Goal: Task Accomplishment & Management: Use online tool/utility

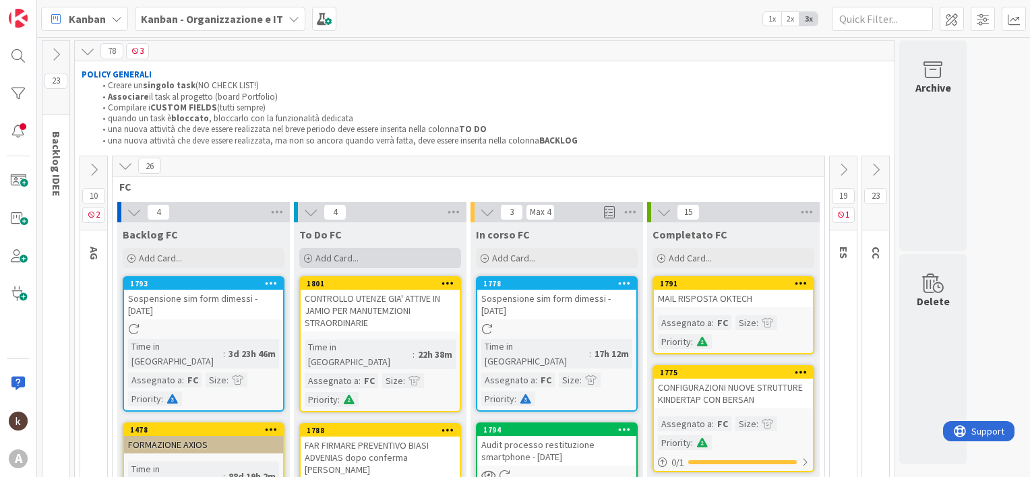
scroll to position [135, 0]
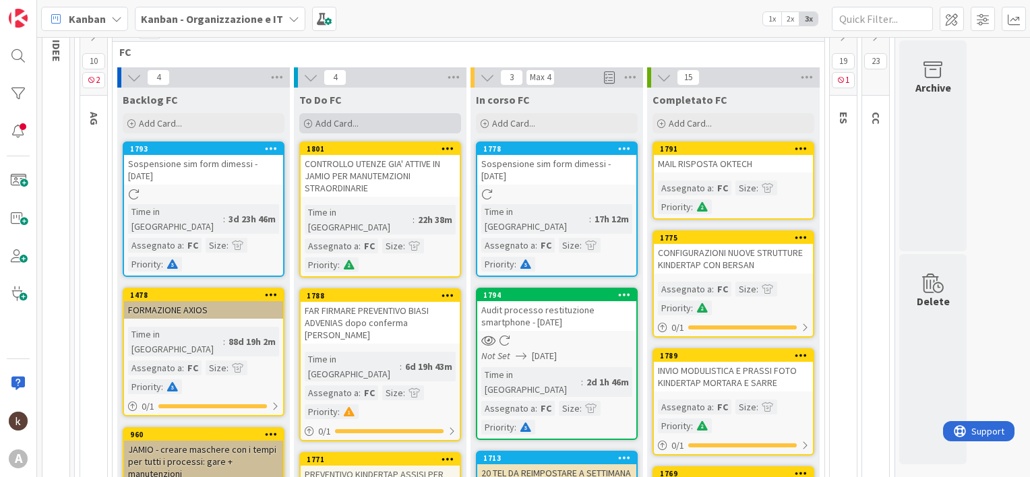
click at [335, 123] on span "Add Card..." at bounding box center [337, 123] width 43 height 12
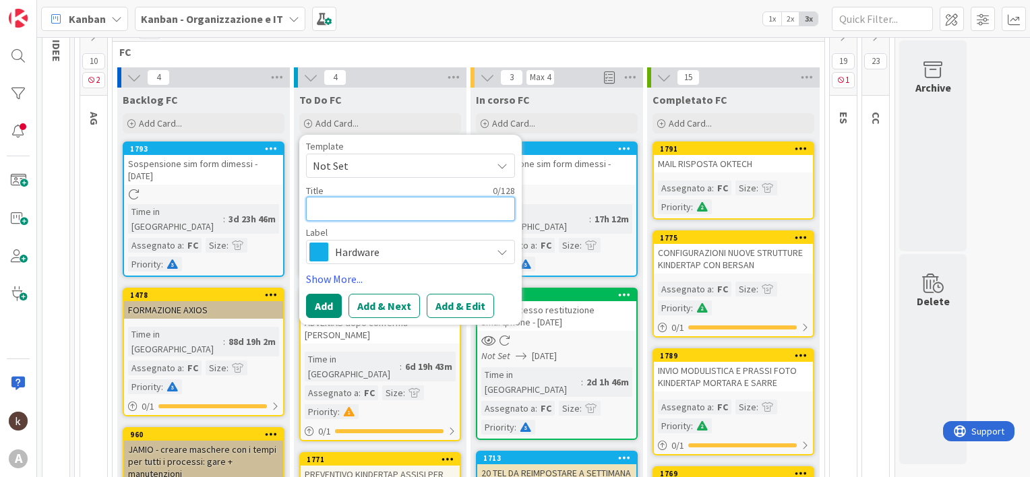
type textarea "x"
type textarea "C"
type textarea "x"
type textarea "CO"
type textarea "x"
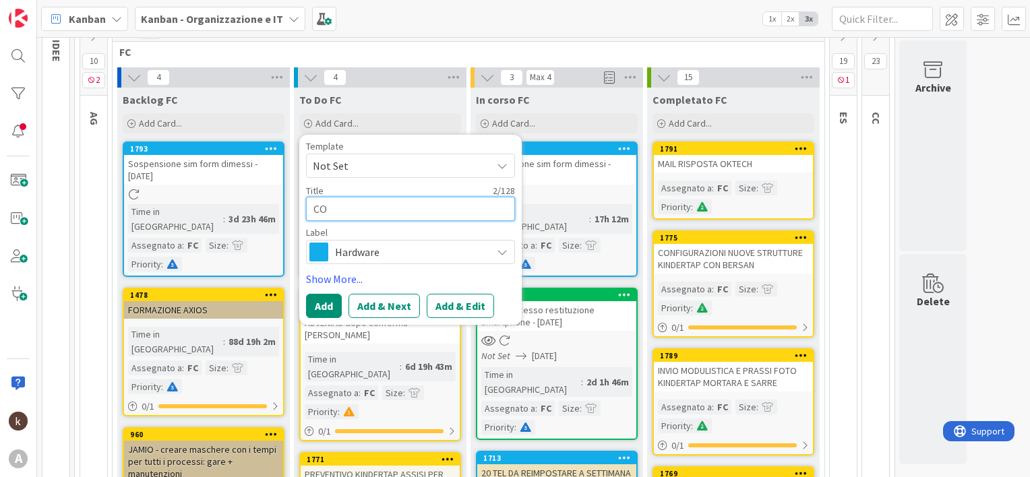
type textarea "CON"
type textarea "x"
type textarea "CONT"
type textarea "x"
type textarea "CONTR"
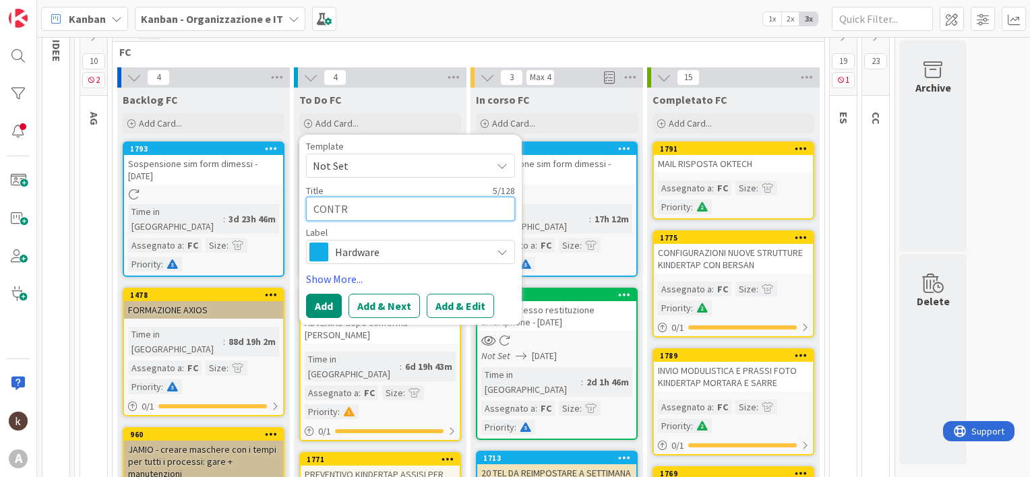
type textarea "x"
type textarea "CONTRO"
type textarea "x"
type textarea "CONTROL"
type textarea "x"
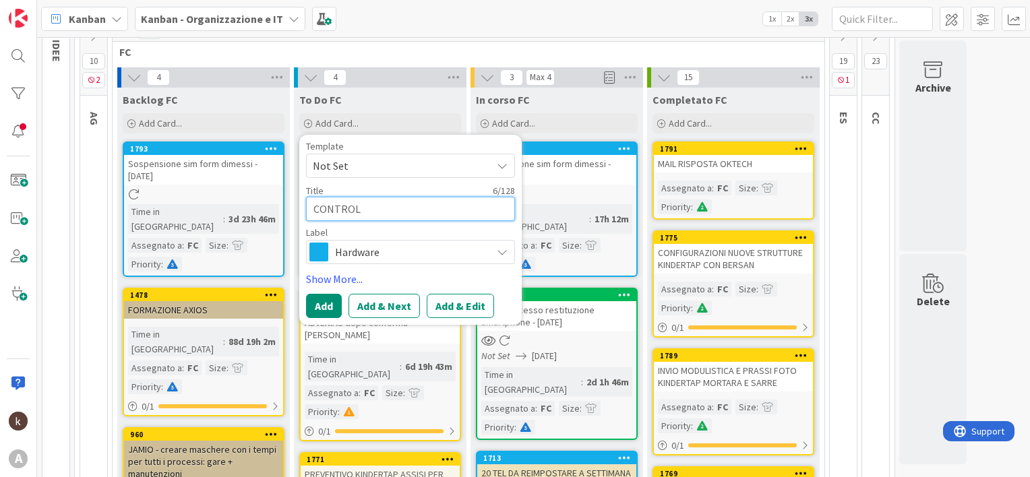
type textarea "CONTROLL"
type textarea "x"
type textarea "CONTROLLO"
type textarea "x"
type textarea "CONTROLLO"
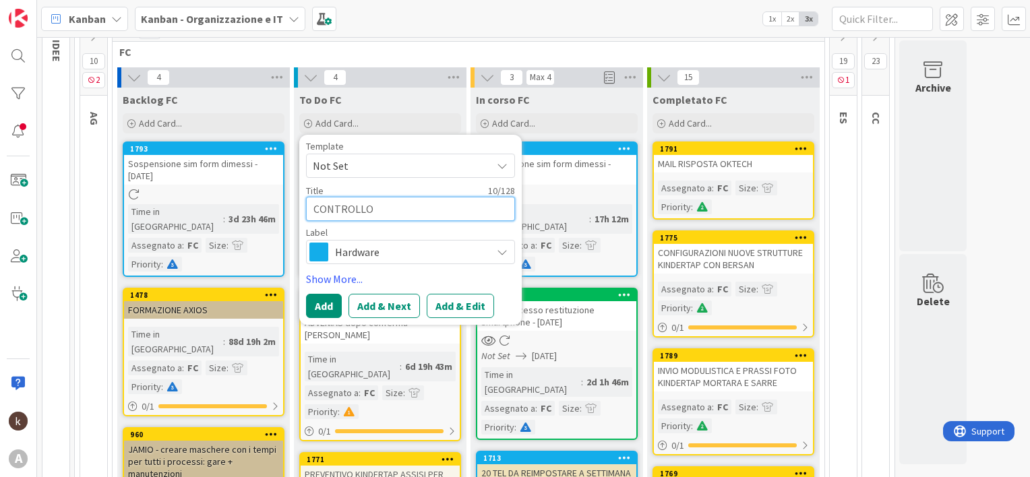
type textarea "x"
type textarea "CONTROLLO I"
type textarea "x"
type textarea "CONTROLLO IN"
type textarea "x"
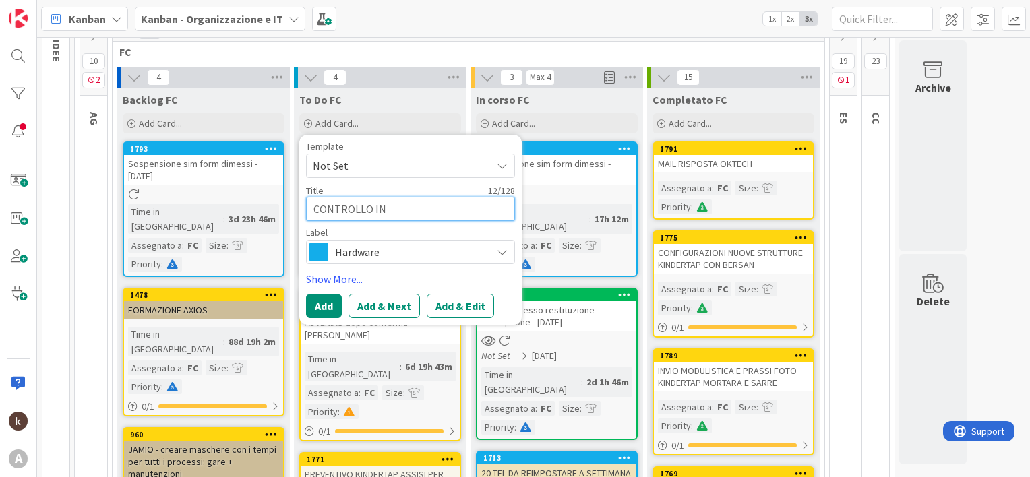
type textarea "CONTROLLO INS"
type textarea "x"
type textarea "CONTROLLO INSE"
type textarea "x"
type textarea "CONTROLLO INSER"
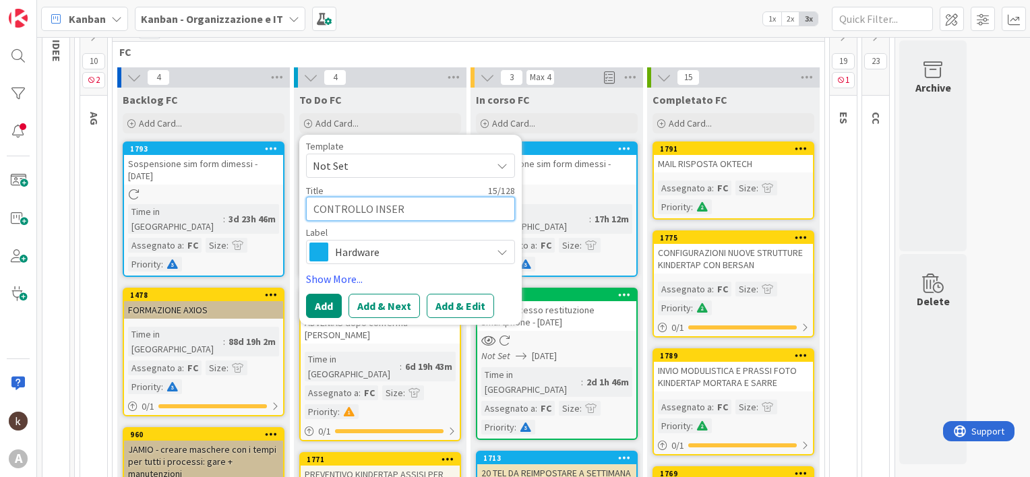
type textarea "x"
type textarea "CONTROLLO INSERI"
type textarea "x"
type textarea "CONTROLLO INSERIMW"
type textarea "x"
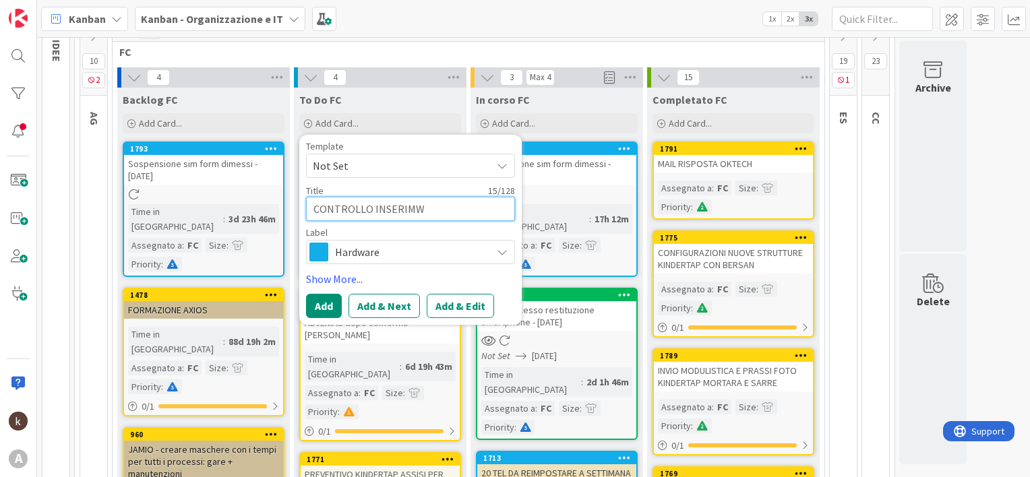
type textarea "CONTROLLO INSERIMWE"
type textarea "x"
type textarea "CONTROLLO INSERIMWEN"
type textarea "x"
type textarea "CONTROLLO INSERIMWENT"
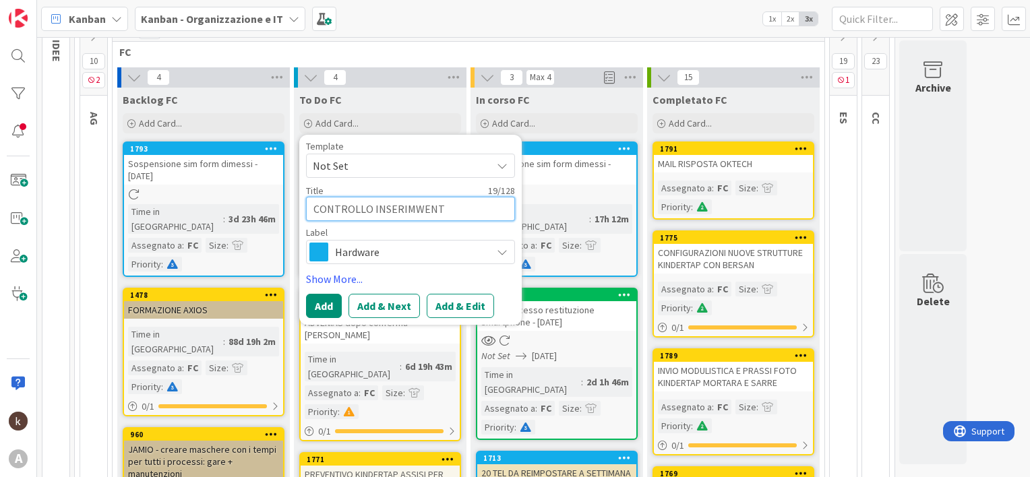
type textarea "x"
type textarea "CONTROLLO INSERIMWENTO"
type textarea "x"
type textarea "CONTROLLO INSERIMWEN"
type textarea "x"
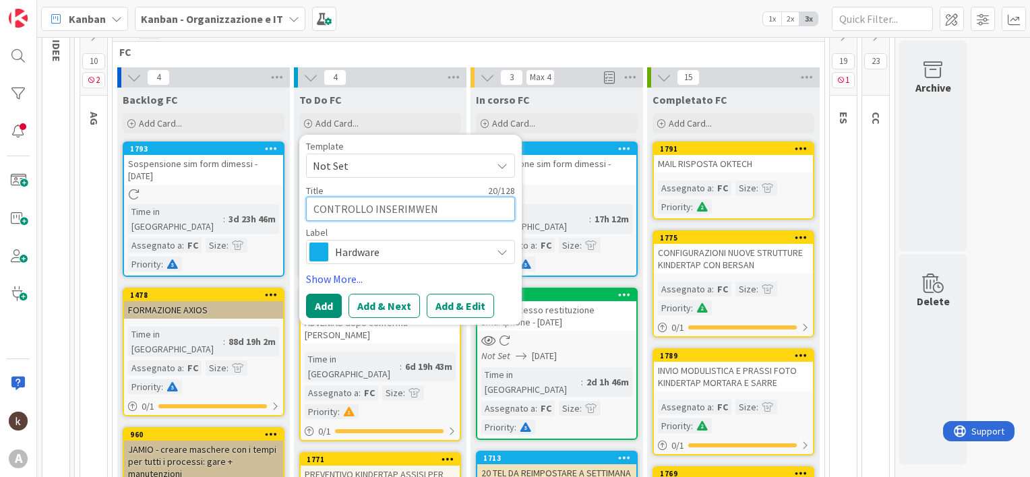
type textarea "CONTROLLO INSERIMWE"
type textarea "x"
type textarea "CONTROLLO INSERIMW"
type textarea "x"
type textarea "CONTROLLO INSERIM"
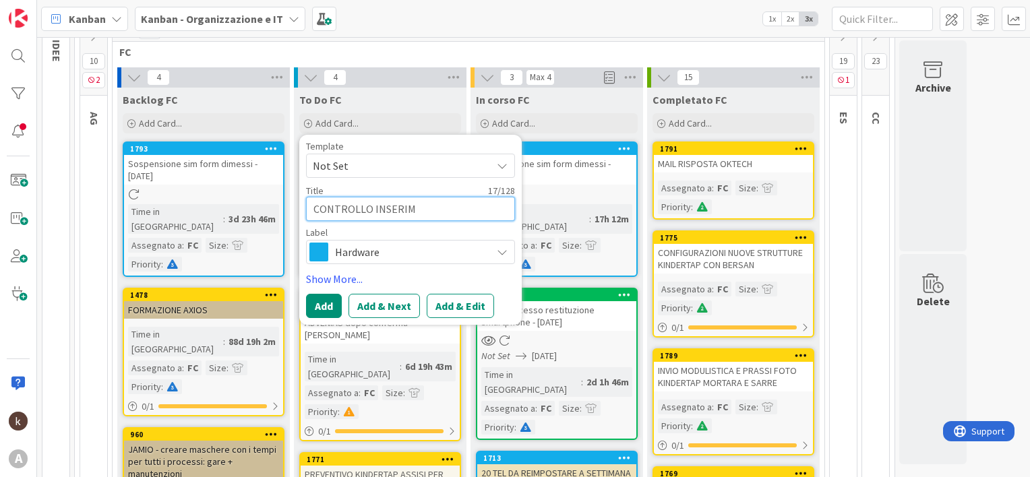
type textarea "x"
type textarea "CONTROLLO INSERIME"
type textarea "x"
type textarea "CONTROLLO INSERIMEN"
type textarea "x"
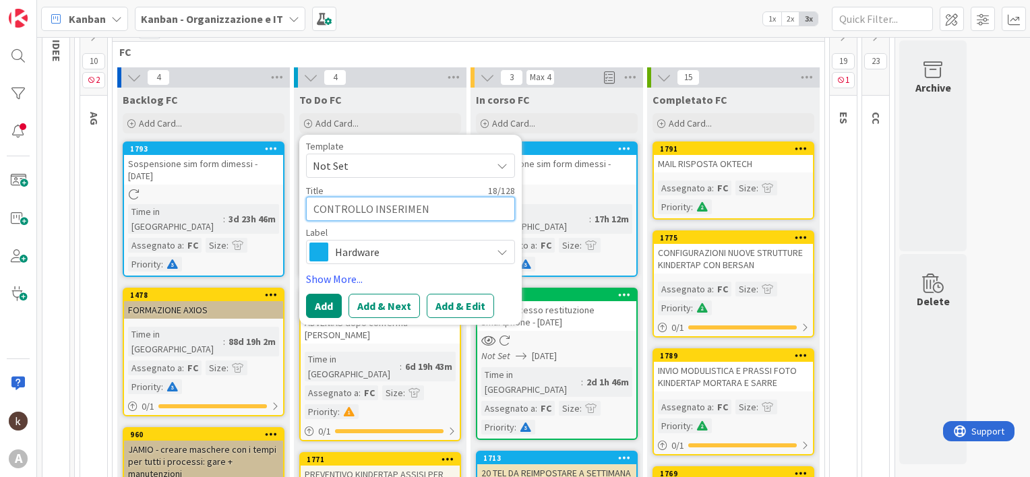
type textarea "CONTROLLO INSERIMENT"
type textarea "x"
type textarea "CONTROLLO INSERIMENTO"
type textarea "x"
type textarea "CONTROLLO INSERIMENTO"
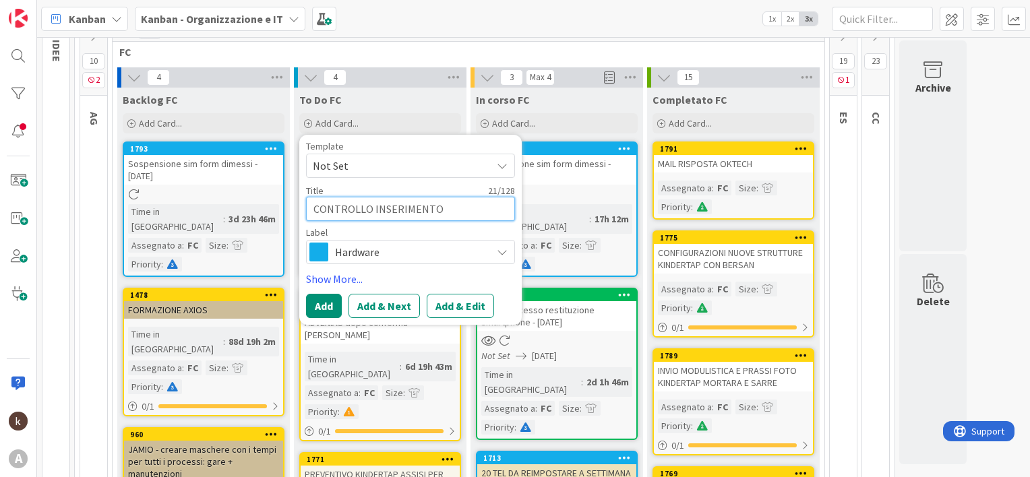
type textarea "x"
type textarea "CONTROLLO INSERIMENTO N"
type textarea "x"
type textarea "CONTROLLO INSERIMENTO N"
type textarea "x"
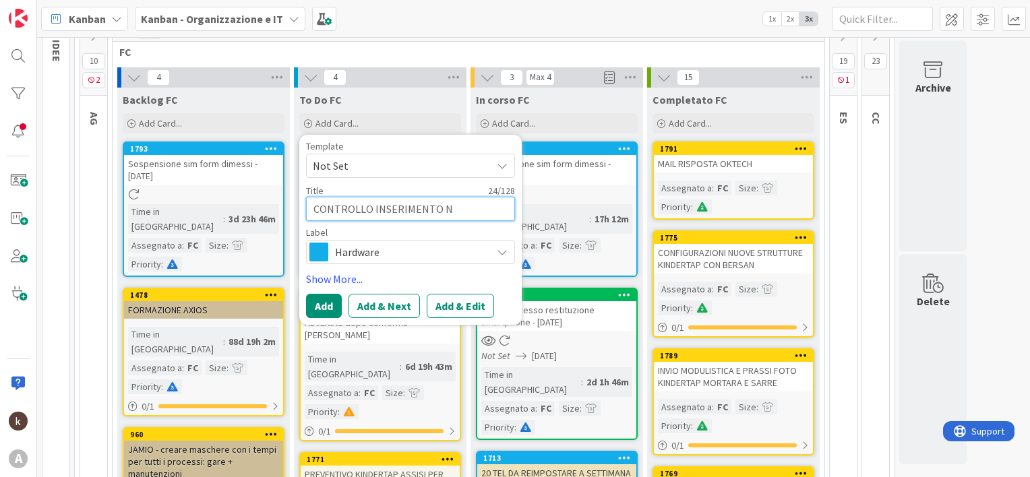
type textarea "CONTROLLO INSERIMENTO N T"
type textarea "x"
type textarea "CONTROLLO INSERIMENTO N TE"
type textarea "x"
type textarea "CONTROLLO INSERIMENTO N TEL"
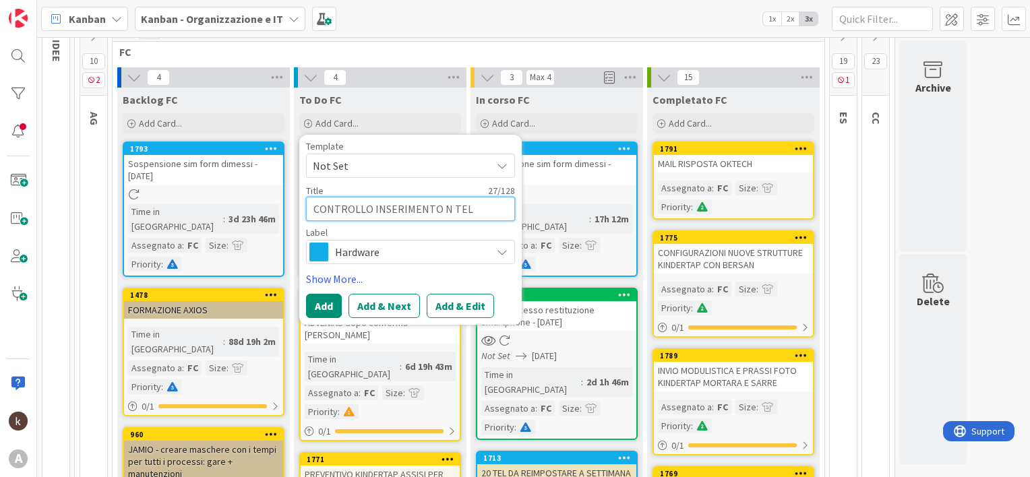
type textarea "x"
type textarea "CONTROLLO INSERIMENTO N TEL"
type textarea "x"
type textarea "CONTROLLO INSERIMENTO N TEL GE"
type textarea "x"
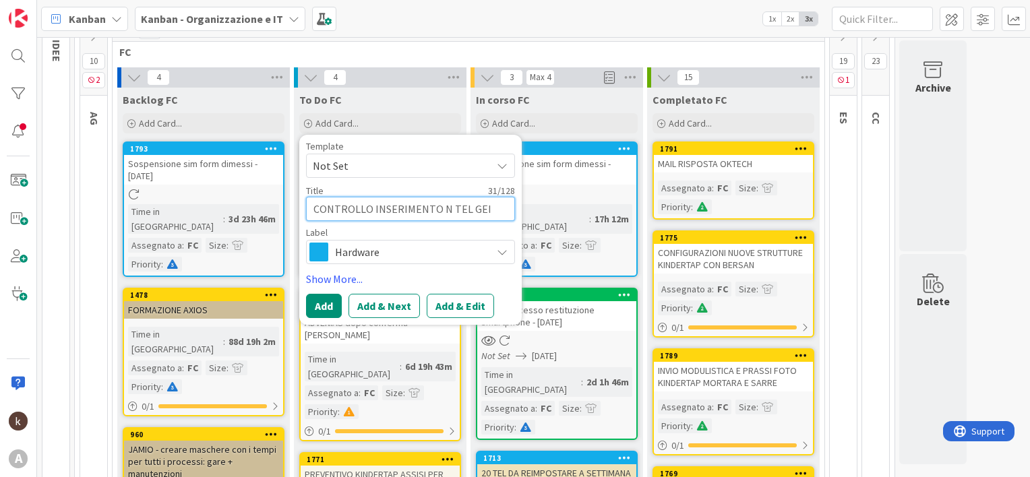
type textarea "CONTROLLO INSERIMENTO N TEL GEIA"
type textarea "x"
type textarea "CONTROLLO INSERIMENTO N TEL GEIAS"
type textarea "x"
type textarea "CONTROLLO INSERIMENTO N TEL GEIASD"
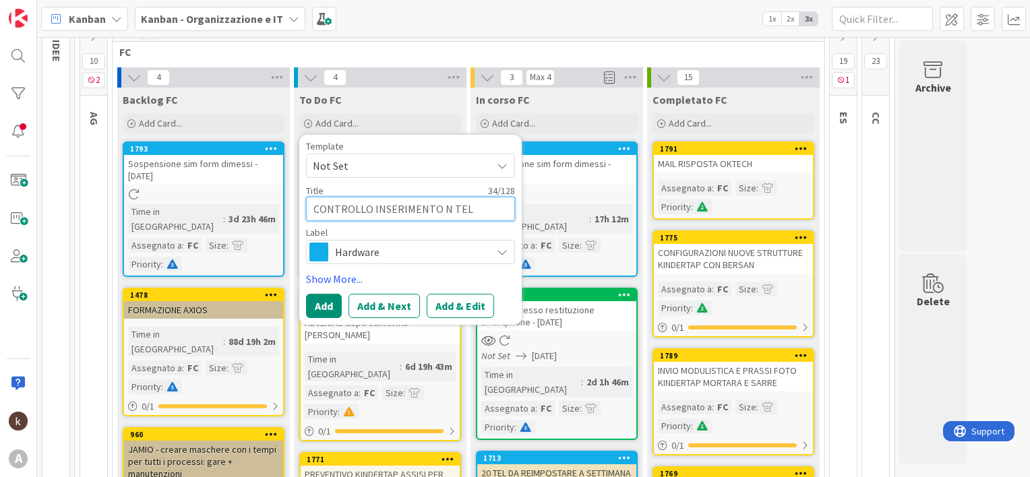
type textarea "x"
type textarea "CONTROLLO INSERIMENTO N TEL GEIAS"
click at [335, 274] on link "Show More..." at bounding box center [410, 279] width 209 height 16
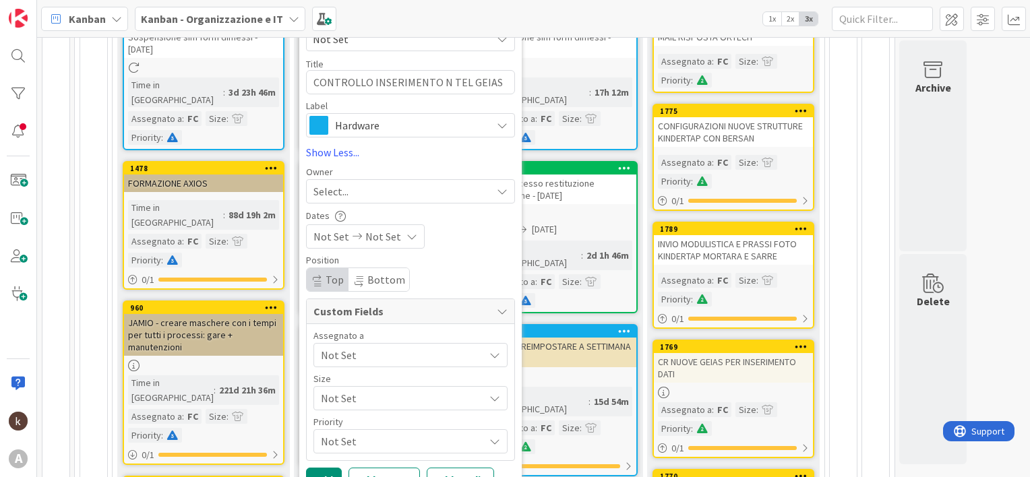
scroll to position [270, 0]
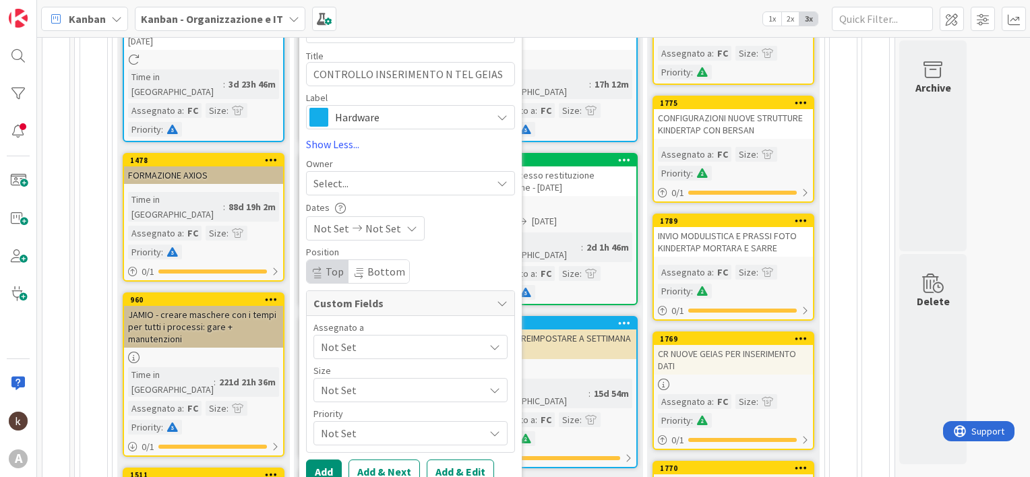
click at [334, 354] on div "Not Set" at bounding box center [411, 347] width 194 height 24
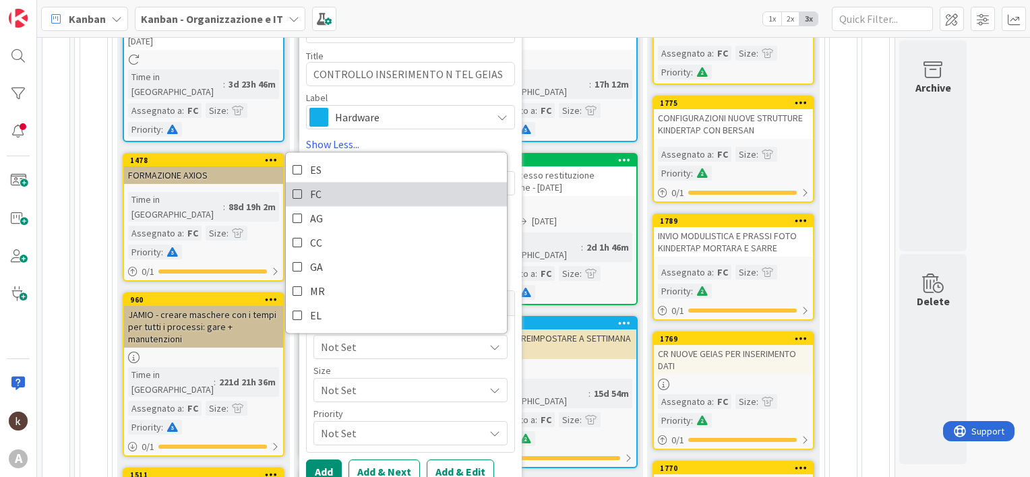
click at [310, 189] on span "FC" at bounding box center [315, 194] width 11 height 20
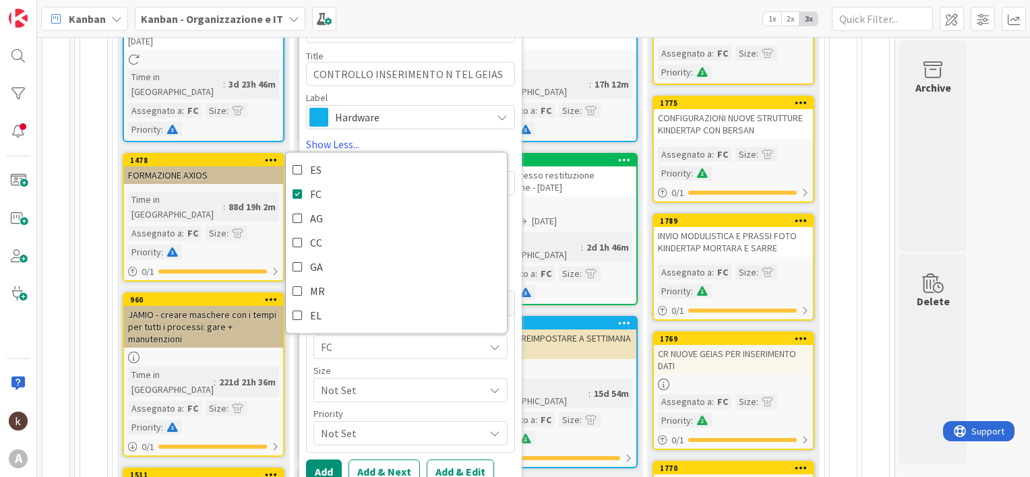
click at [338, 383] on span "Not Set" at bounding box center [399, 390] width 156 height 19
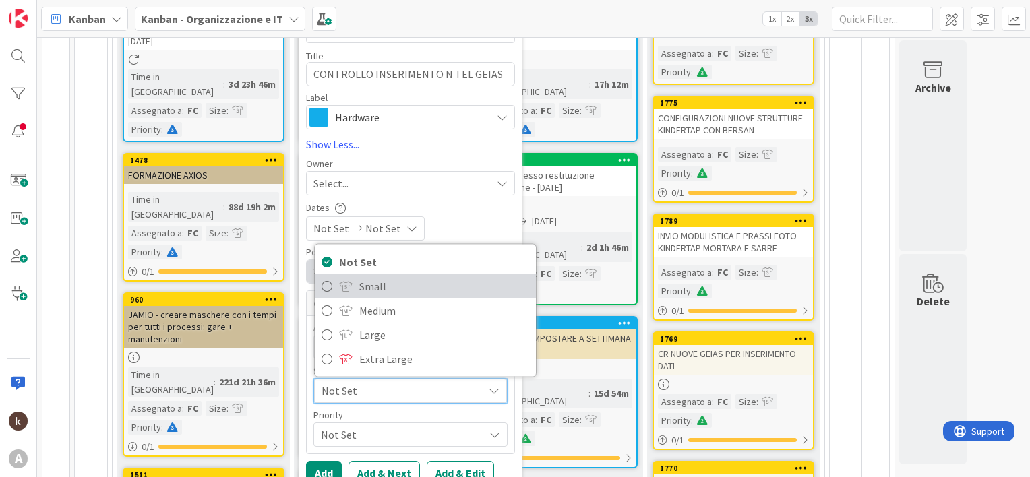
click at [343, 289] on span at bounding box center [345, 285] width 13 height 11
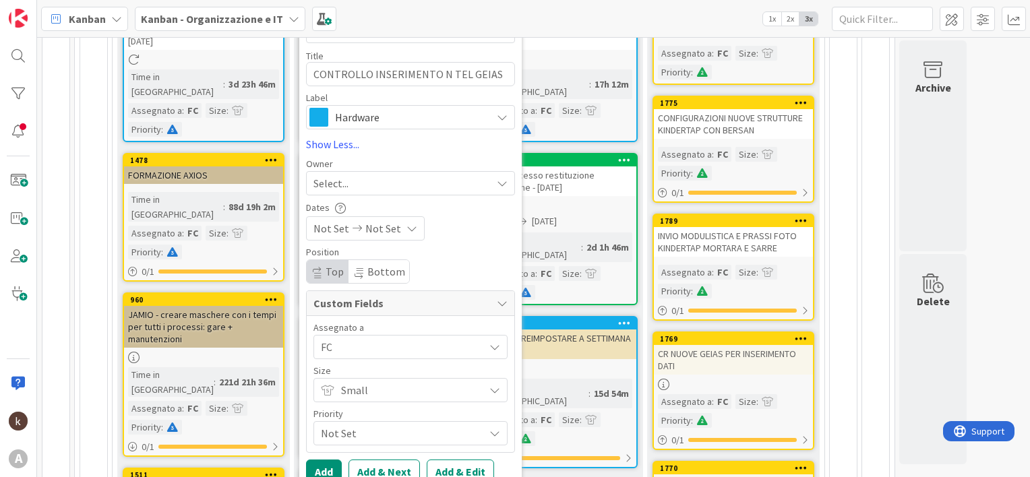
click at [343, 427] on span "Not Set" at bounding box center [399, 433] width 156 height 19
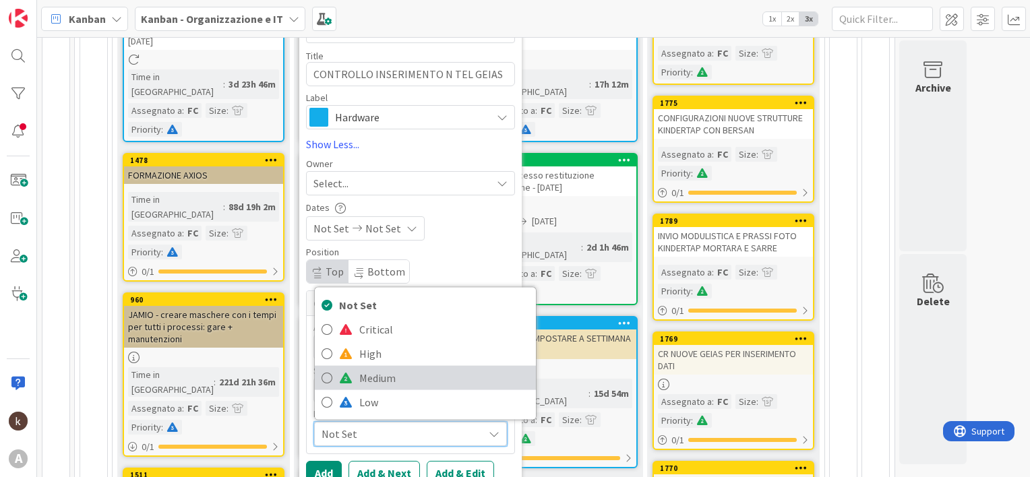
click at [353, 385] on link "Medium" at bounding box center [425, 377] width 221 height 24
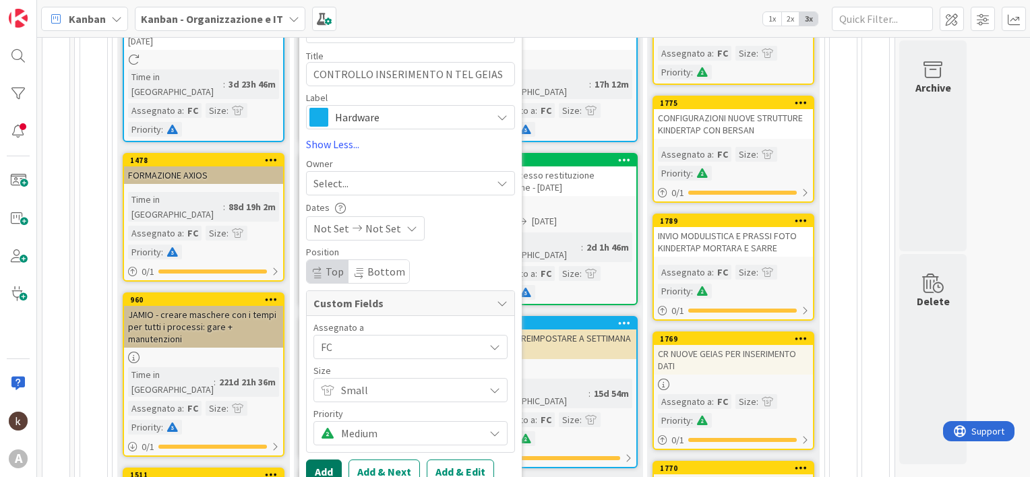
click at [327, 464] on button "Add" at bounding box center [324, 472] width 36 height 24
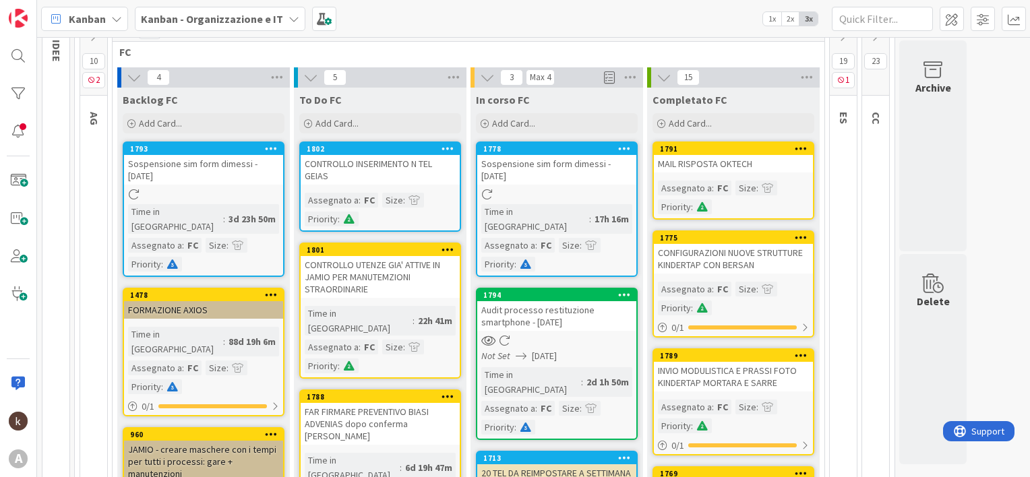
scroll to position [135, 0]
click at [369, 169] on div "CONTROLLO INSERIMENTO N TEL GEIAS" at bounding box center [380, 170] width 159 height 30
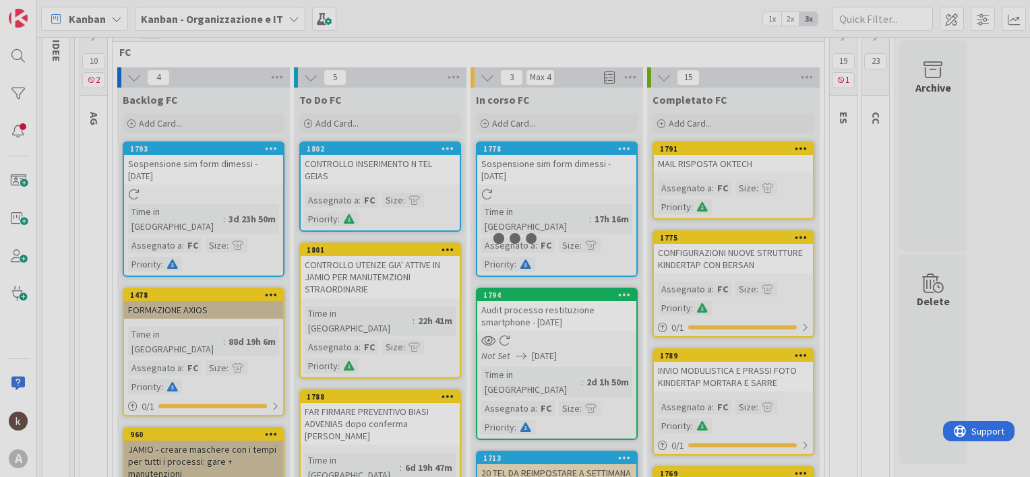
click at [369, 169] on div at bounding box center [515, 238] width 1030 height 477
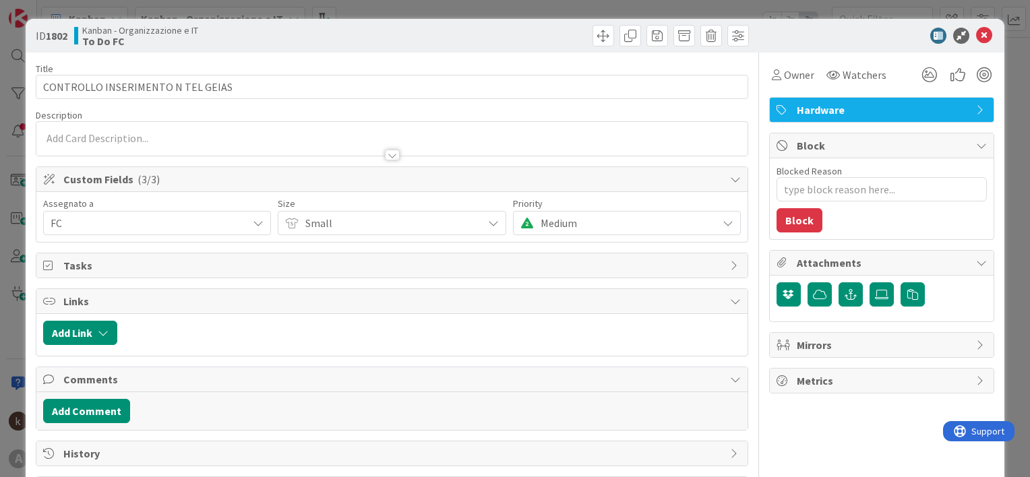
type textarea "x"
click at [93, 324] on button "Add Link" at bounding box center [80, 333] width 74 height 24
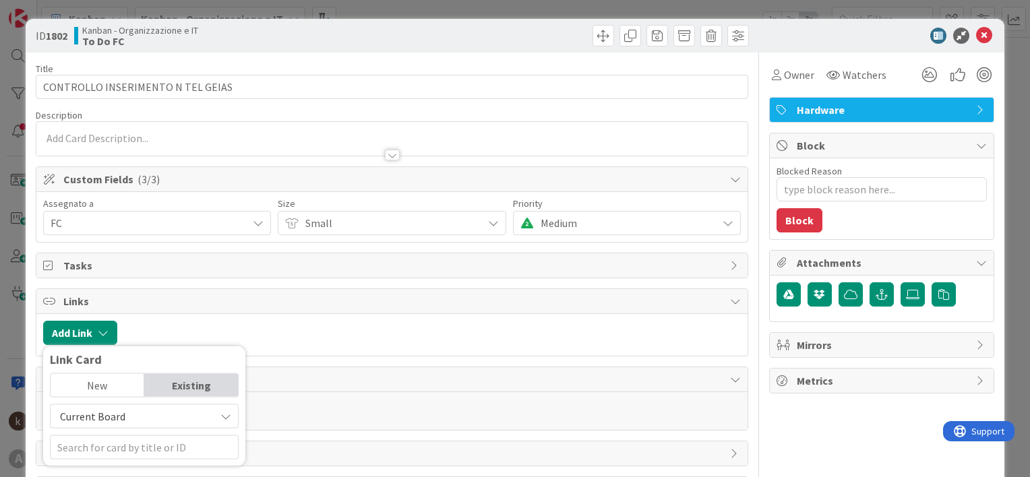
click at [107, 413] on span "Current Board" at bounding box center [92, 416] width 65 height 13
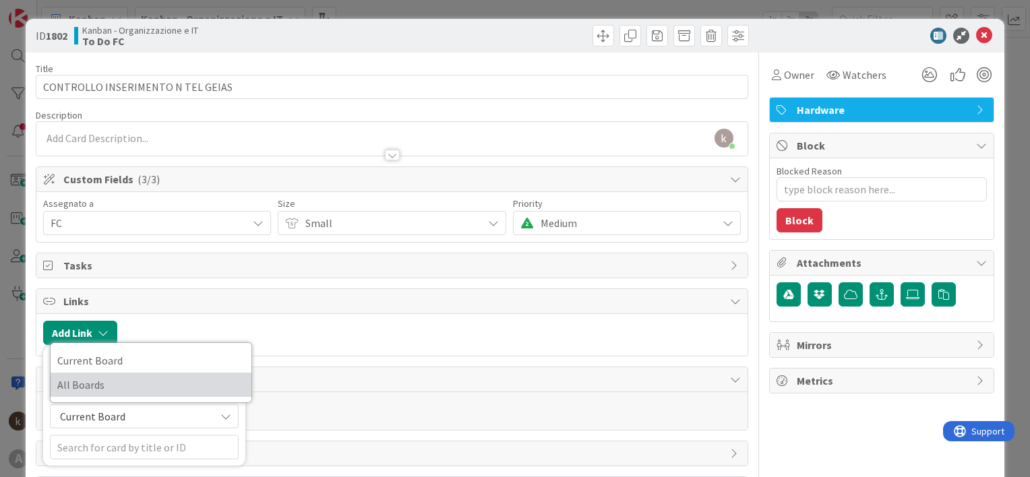
click at [97, 390] on span "All Boards" at bounding box center [150, 385] width 187 height 20
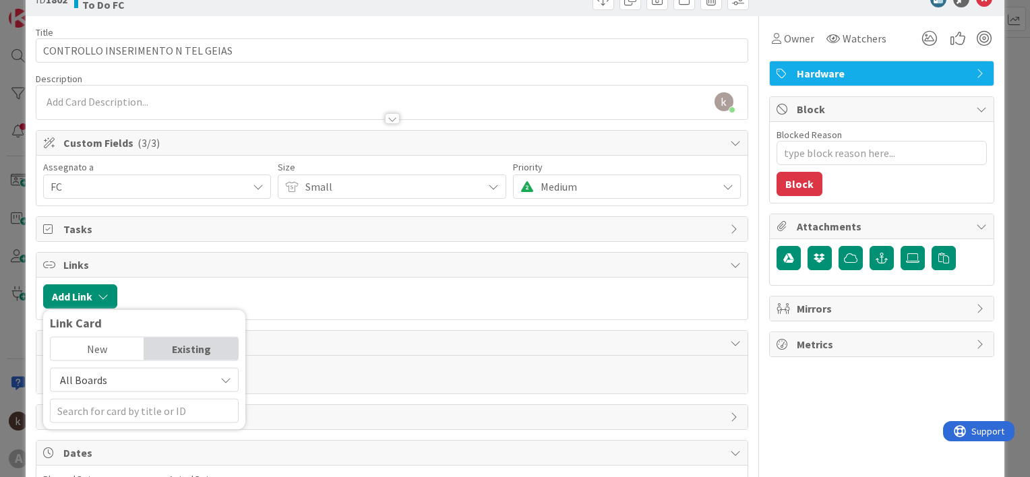
scroll to position [67, 0]
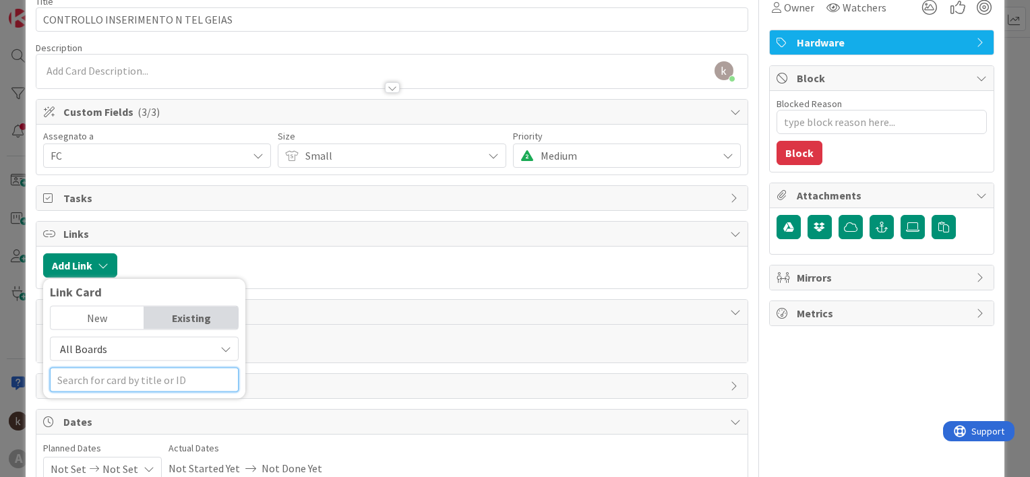
click at [119, 383] on input "text" at bounding box center [144, 380] width 189 height 24
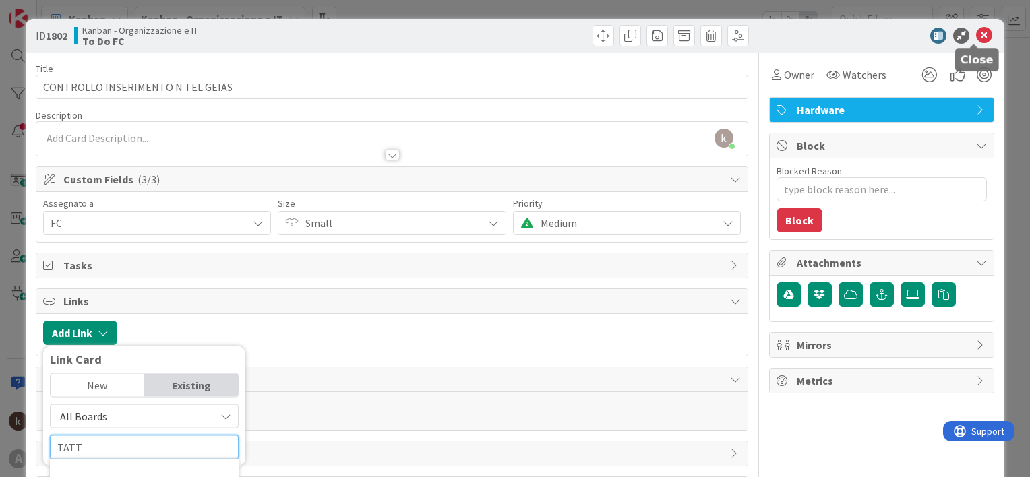
type input "TATT"
click at [976, 35] on icon at bounding box center [984, 36] width 16 height 16
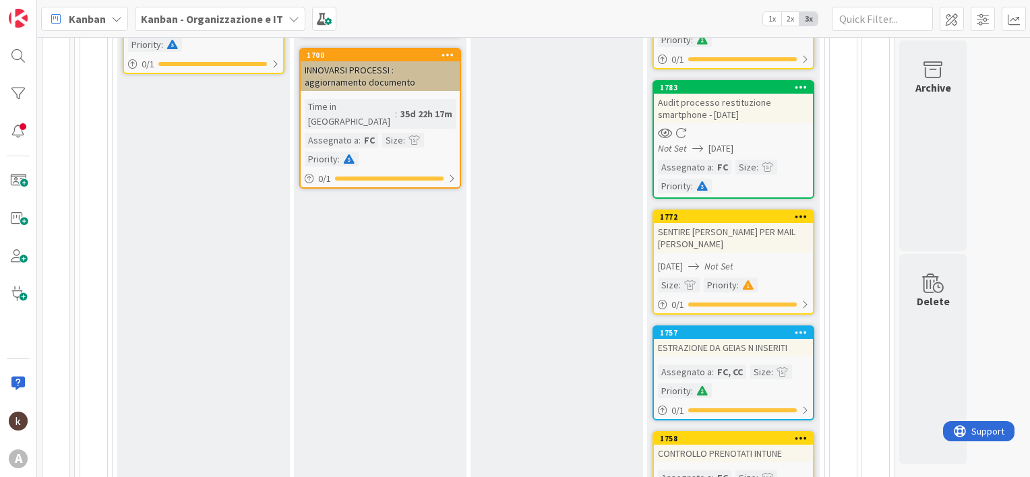
scroll to position [809, 0]
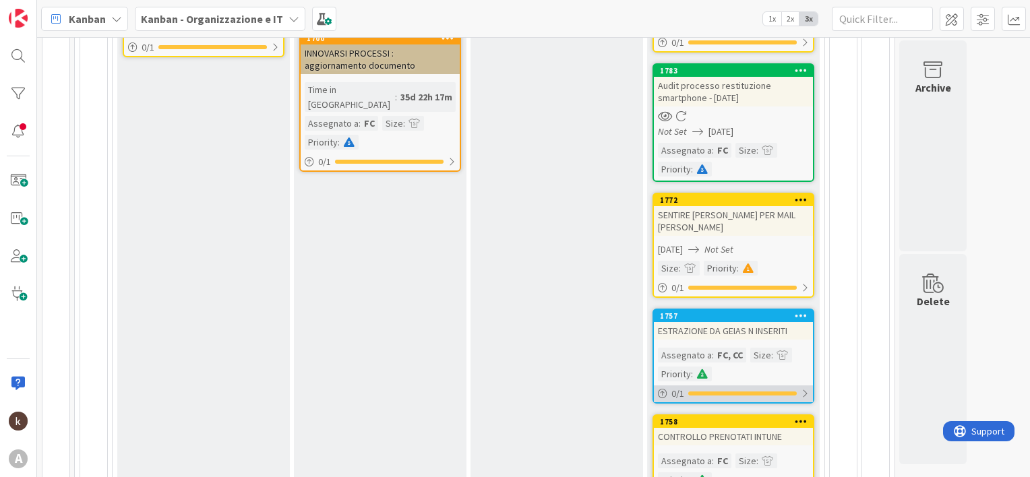
click at [725, 392] on div at bounding box center [742, 394] width 109 height 4
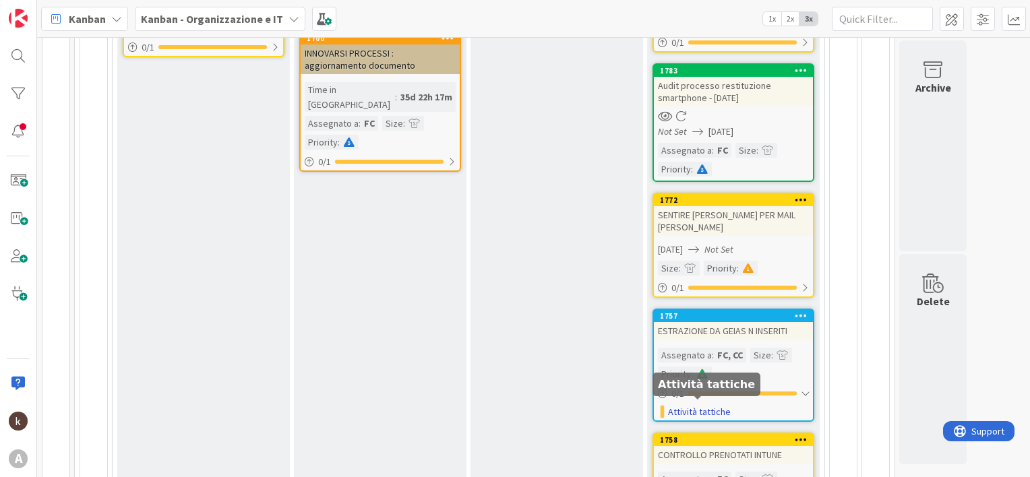
click at [698, 405] on link "Attività tattiche" at bounding box center [699, 412] width 63 height 14
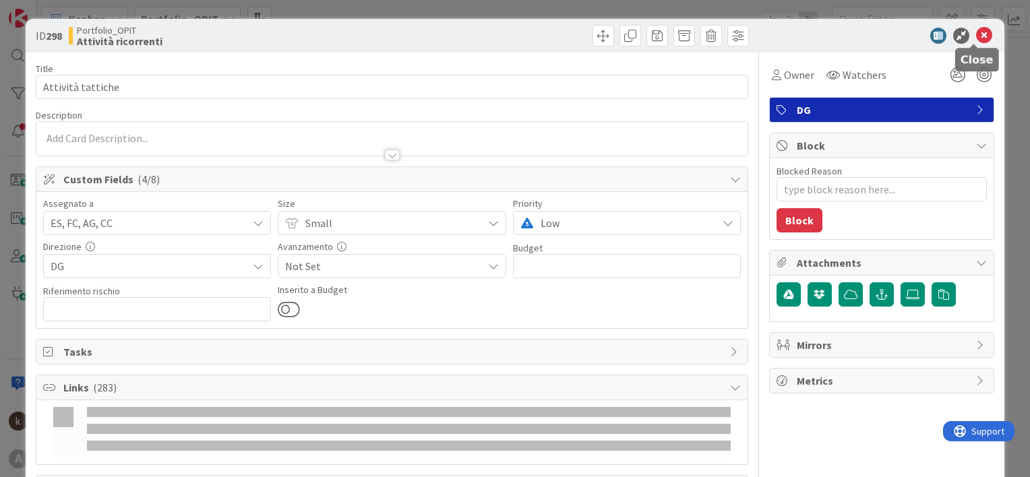
click at [976, 36] on icon at bounding box center [984, 36] width 16 height 16
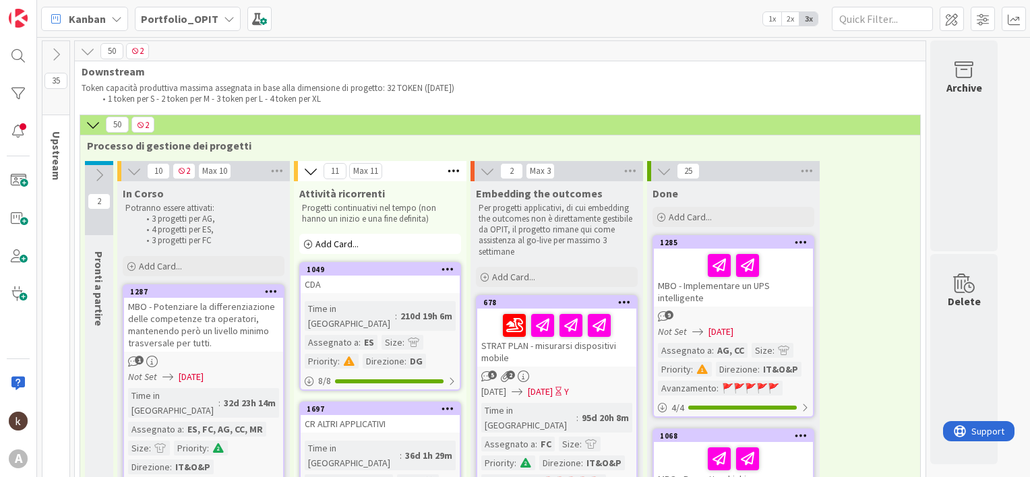
click at [172, 16] on b "Portfolio_OPIT" at bounding box center [180, 18] width 78 height 13
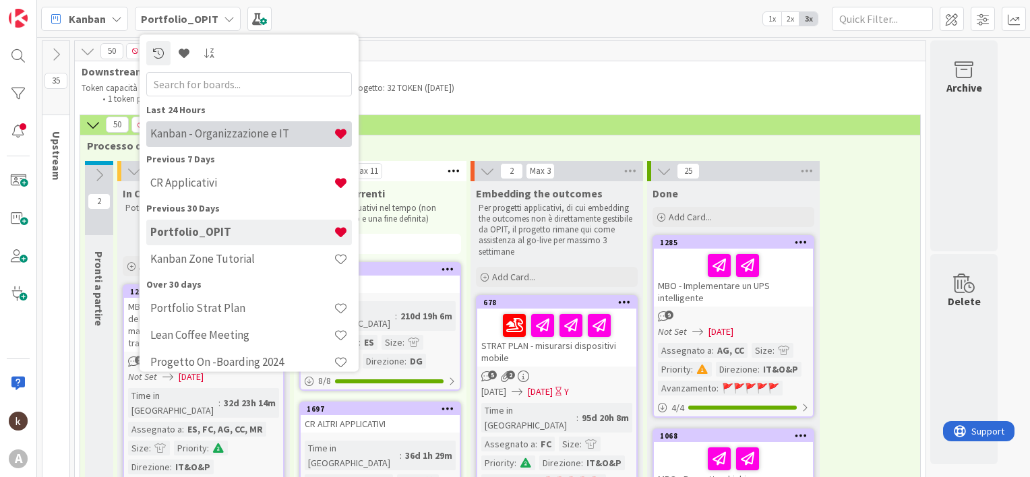
click at [177, 143] on div "Kanban - Organizzazione e IT" at bounding box center [249, 134] width 206 height 26
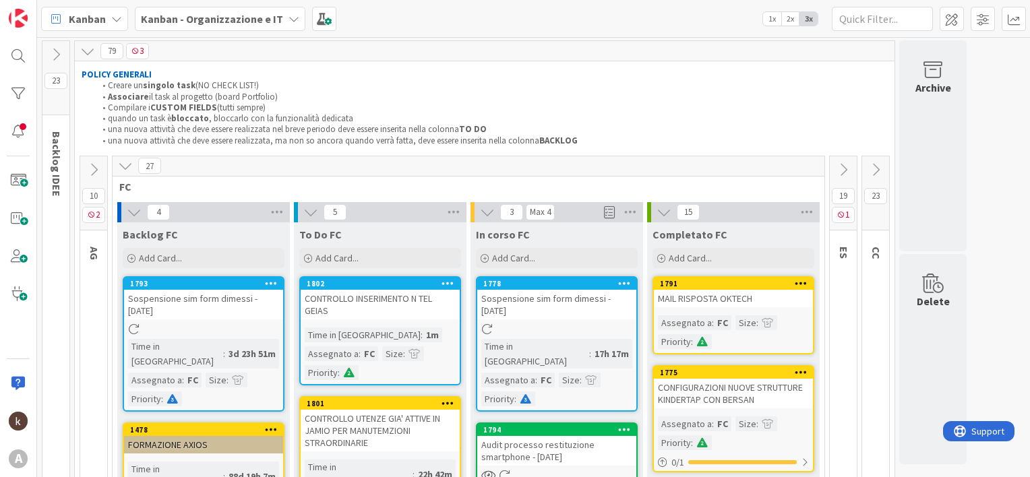
click at [715, 302] on div "MAIL RISPOSTA OKTECH" at bounding box center [733, 299] width 159 height 18
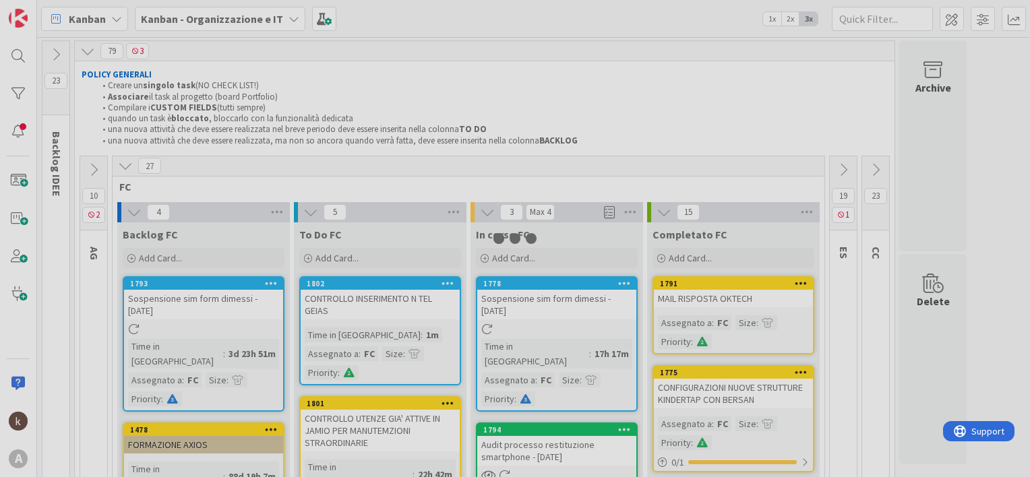
click at [715, 302] on div at bounding box center [515, 238] width 1030 height 477
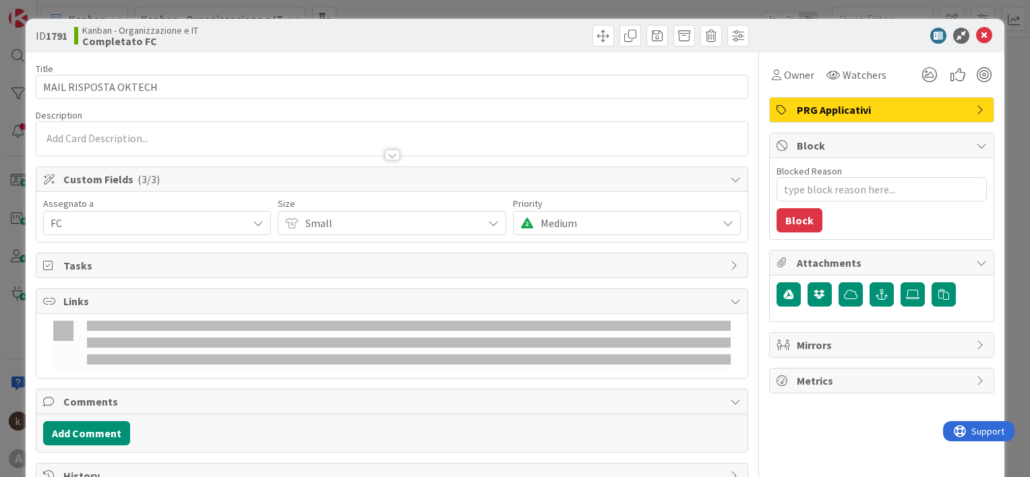
type textarea "x"
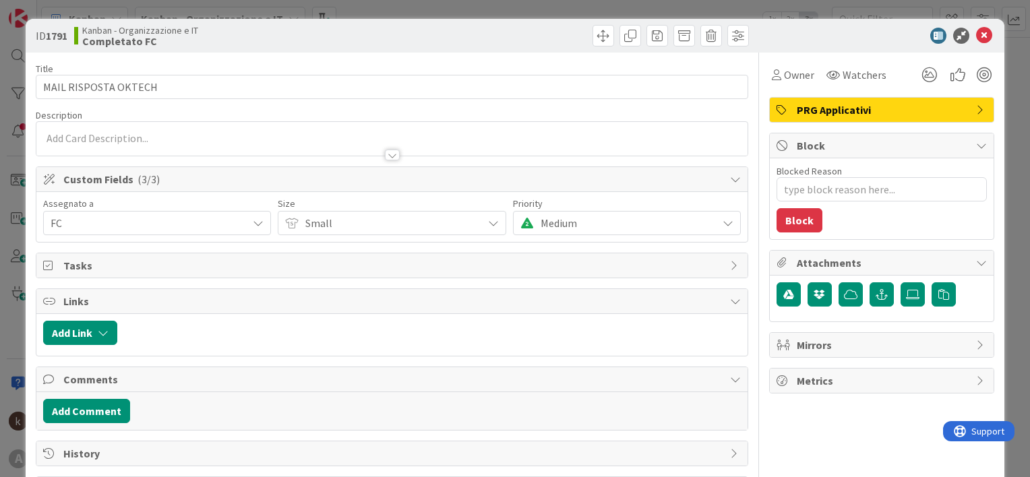
scroll to position [67, 0]
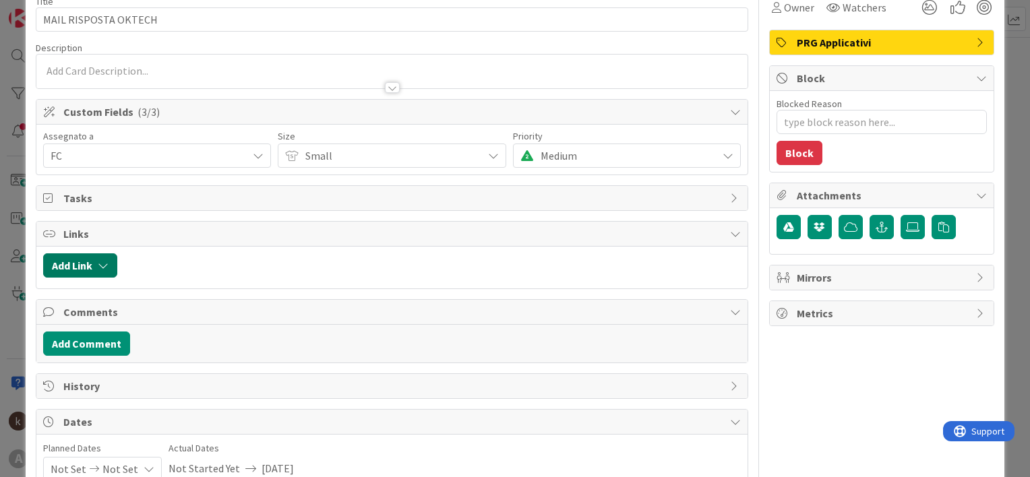
click at [107, 265] on icon "button" at bounding box center [103, 265] width 11 height 11
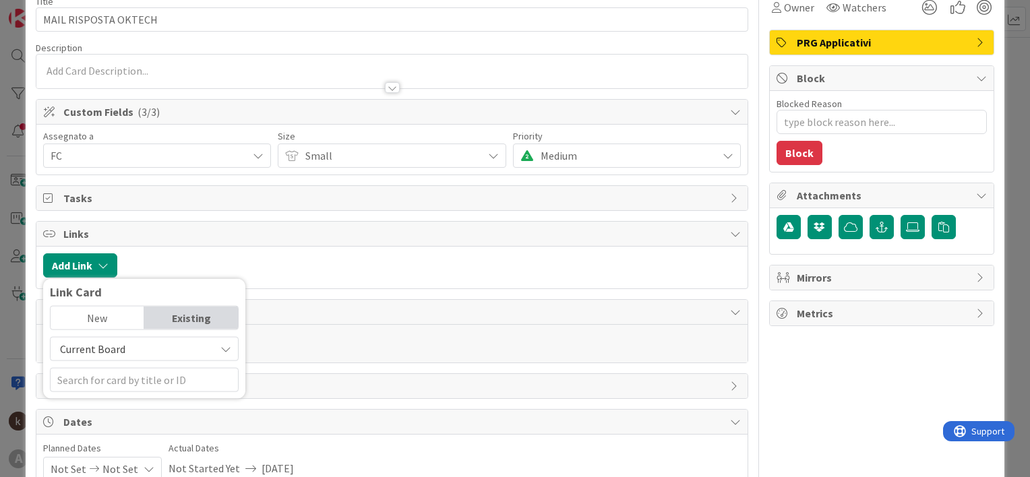
click at [129, 343] on span "Current Board" at bounding box center [132, 349] width 151 height 19
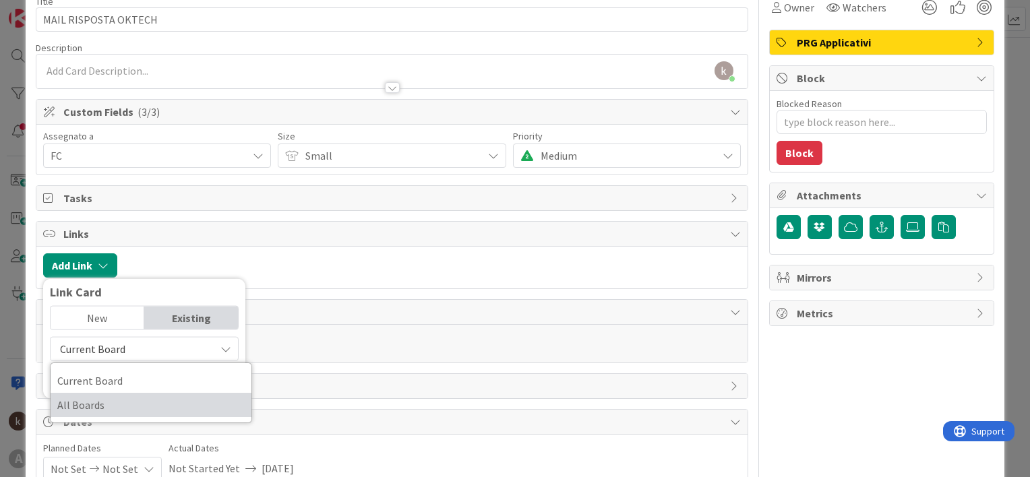
click at [128, 402] on span "All Boards" at bounding box center [150, 405] width 187 height 20
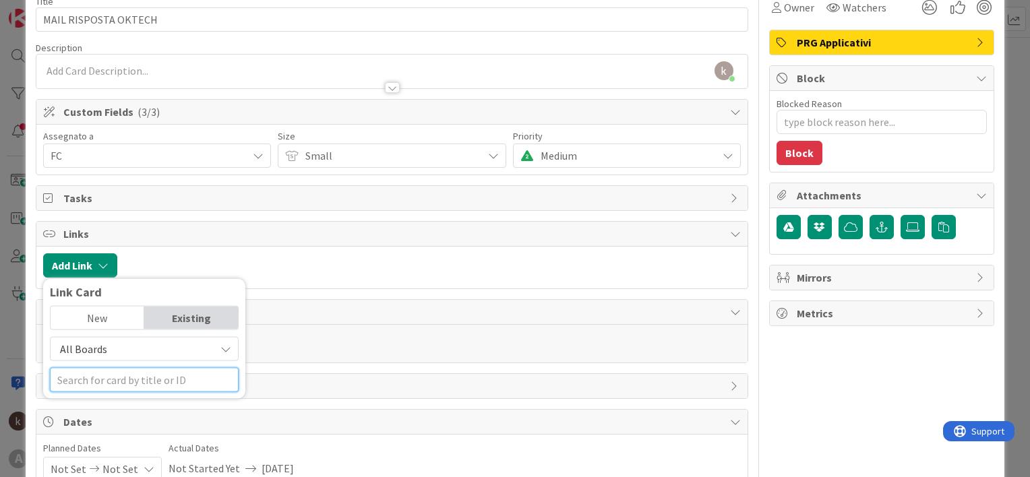
click at [128, 380] on input "text" at bounding box center [144, 380] width 189 height 24
type input "298"
click at [129, 346] on span "All Boards" at bounding box center [132, 349] width 151 height 19
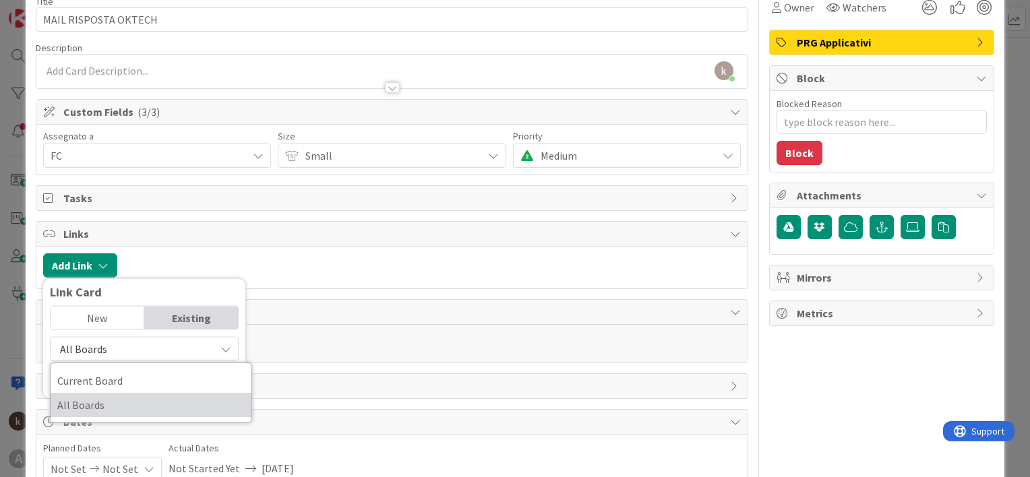
click at [116, 408] on span "All Boards" at bounding box center [150, 405] width 187 height 20
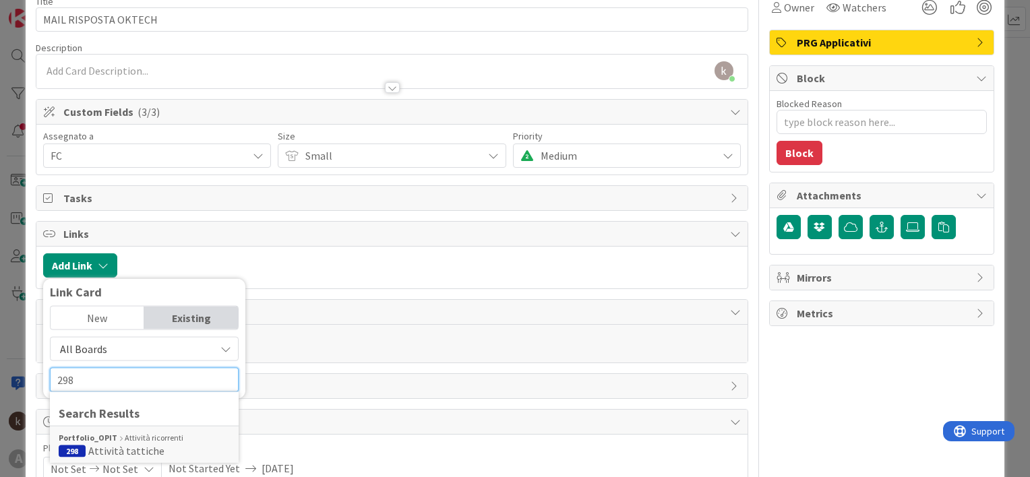
click at [108, 383] on input "298" at bounding box center [144, 380] width 189 height 24
click at [117, 441] on div "Portfolio_OPIT Attività ricorrenti" at bounding box center [144, 438] width 171 height 12
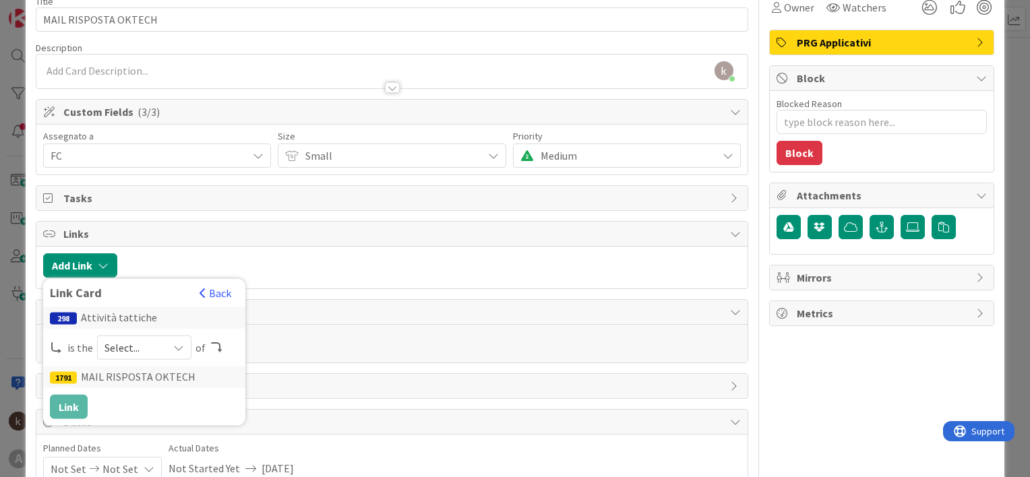
click at [115, 355] on div "Select..." at bounding box center [144, 348] width 94 height 24
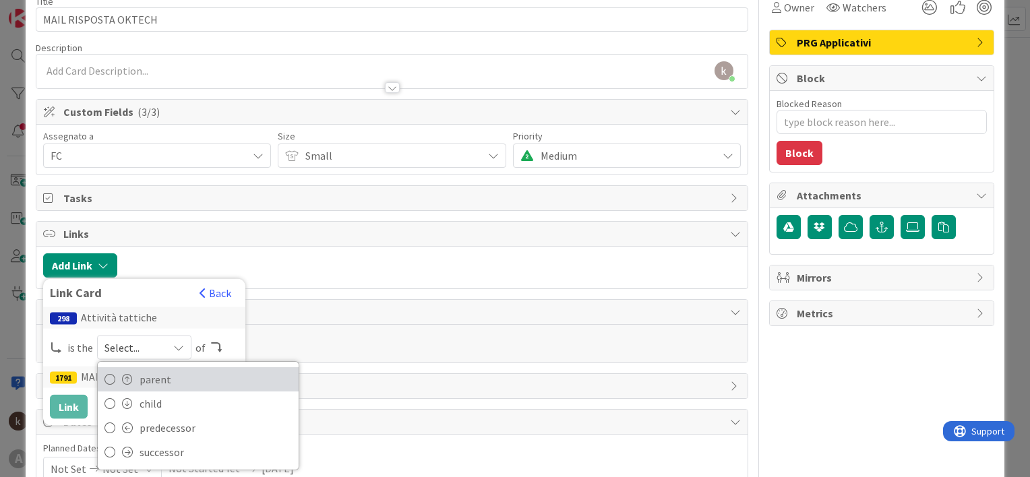
click at [148, 381] on span "parent" at bounding box center [216, 379] width 152 height 20
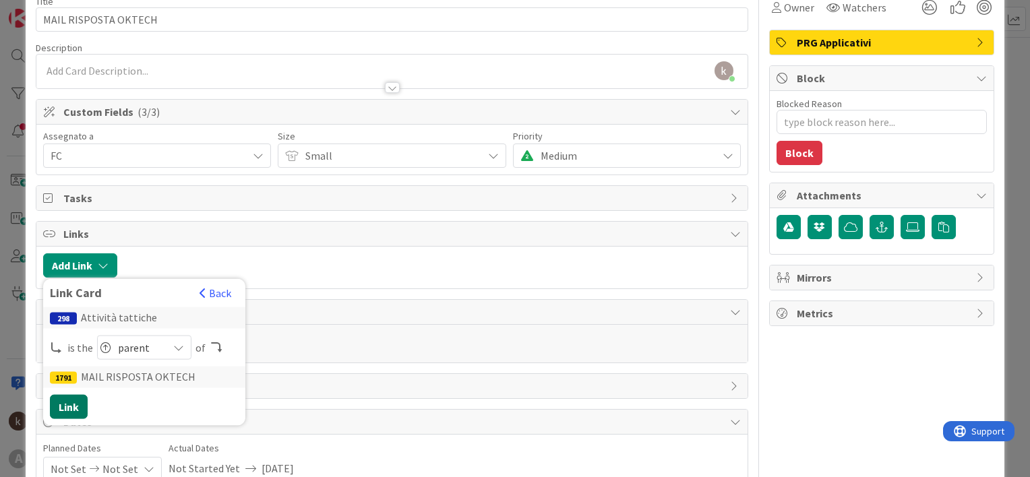
drag, startPoint x: 60, startPoint y: 403, endPoint x: 125, endPoint y: 349, distance: 84.8
click at [60, 403] on button "Link" at bounding box center [69, 407] width 38 height 24
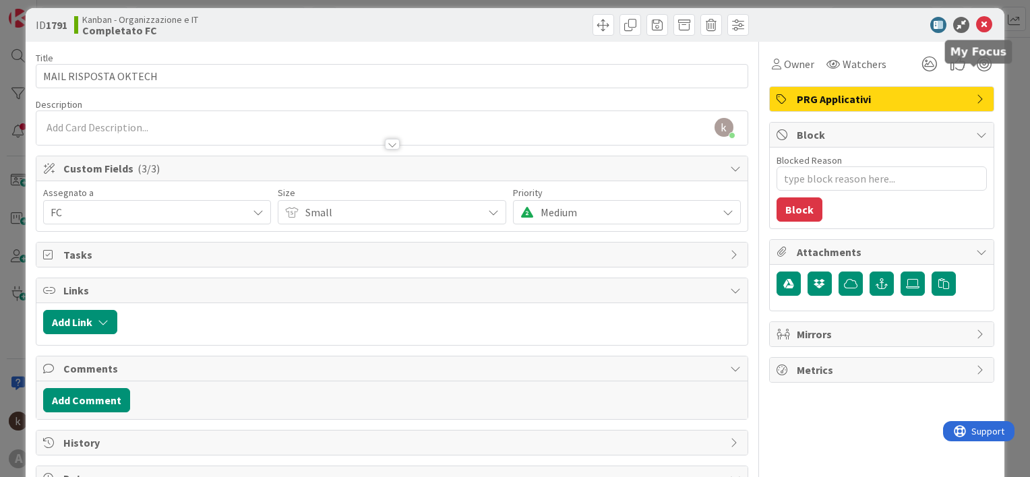
scroll to position [0, 0]
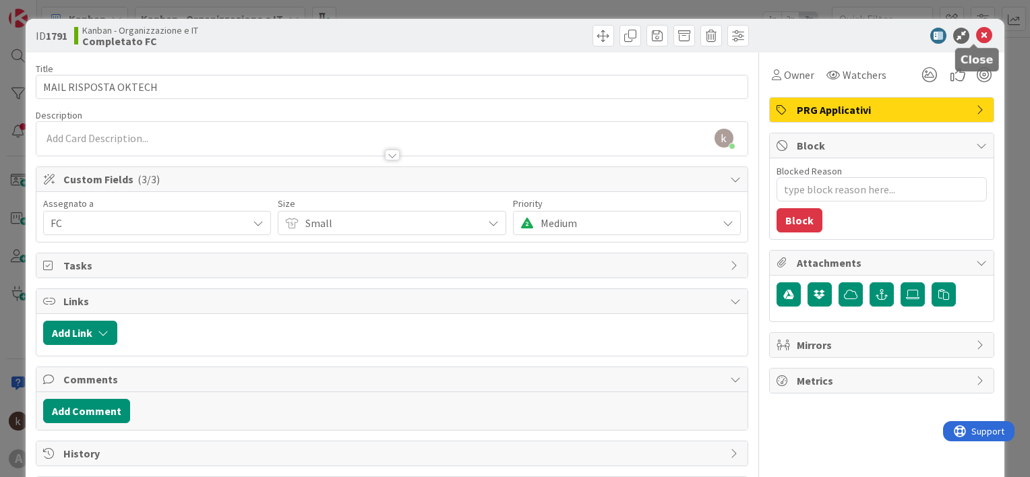
click at [978, 36] on icon at bounding box center [984, 36] width 16 height 16
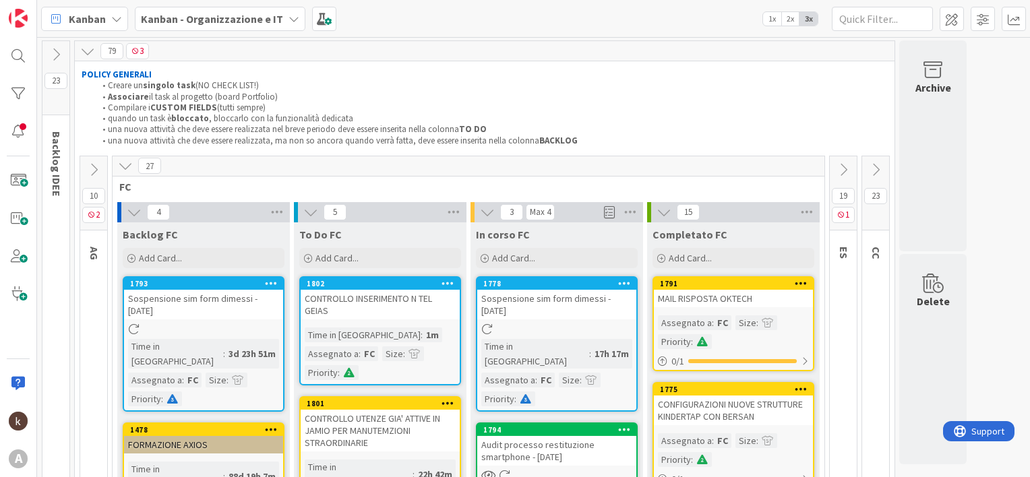
click at [380, 311] on div "CONTROLLO INSERIMENTO N TEL GEIAS" at bounding box center [380, 305] width 159 height 30
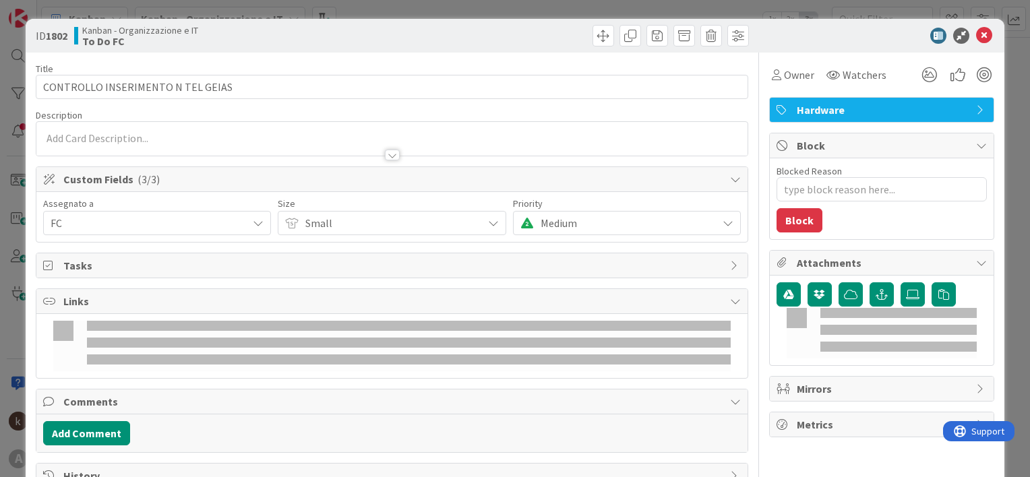
type textarea "x"
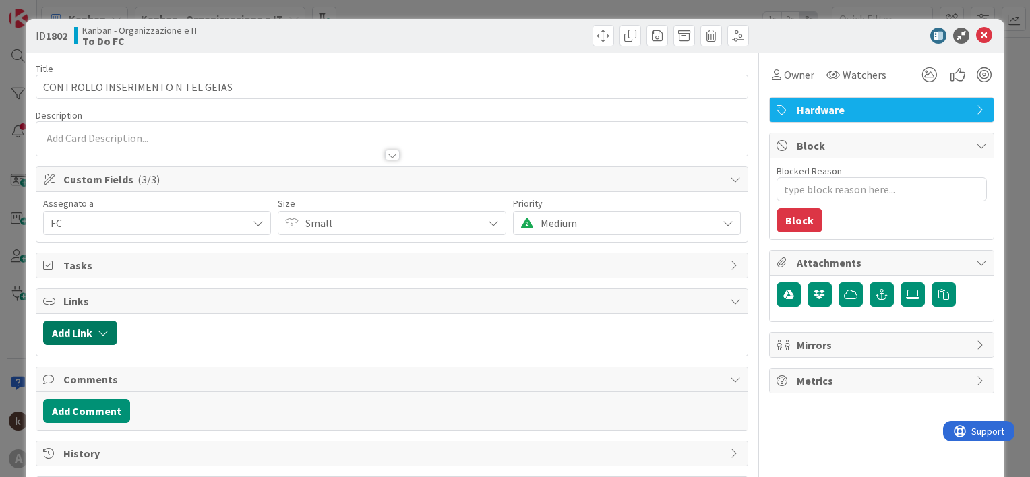
click at [61, 334] on button "Add Link" at bounding box center [80, 333] width 74 height 24
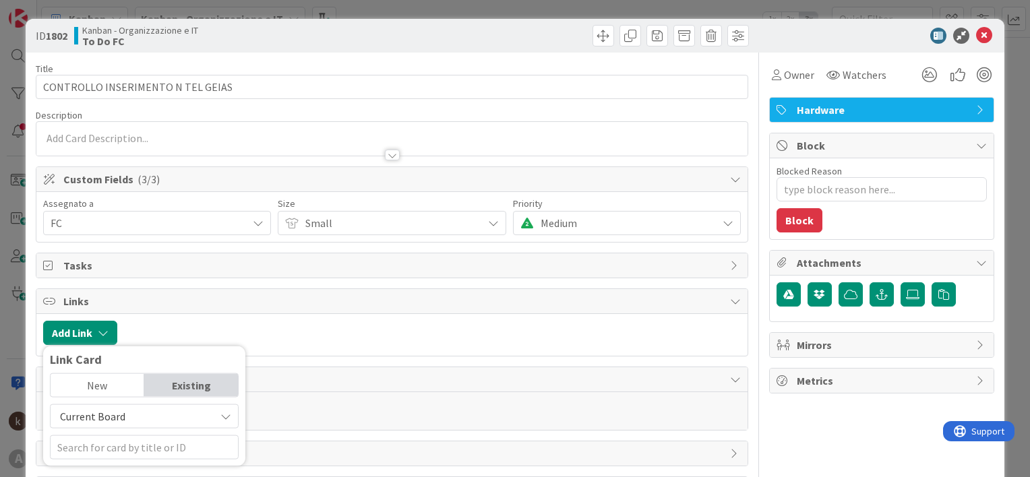
click at [111, 413] on span "Current Board" at bounding box center [92, 416] width 65 height 13
click at [99, 386] on span "All Boards" at bounding box center [150, 385] width 187 height 20
click at [113, 456] on input "text" at bounding box center [144, 448] width 189 height 24
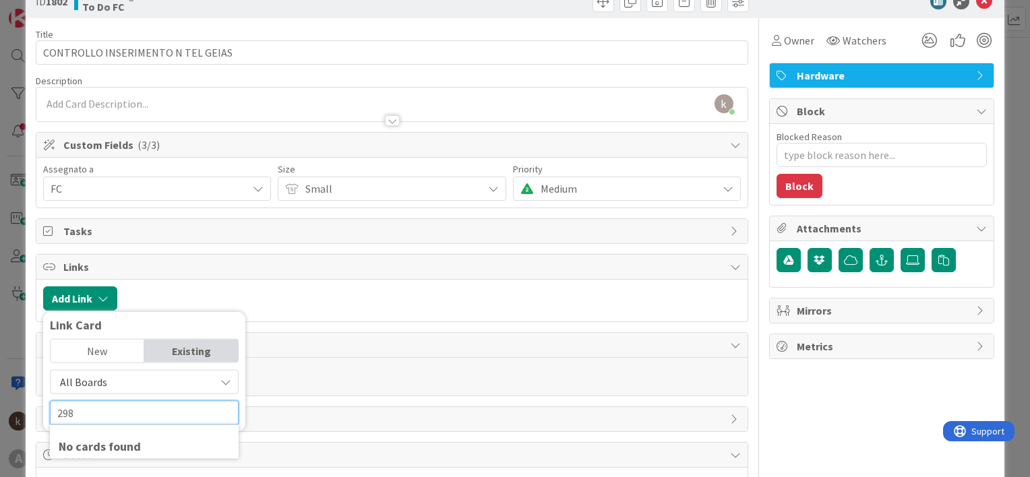
scroll to position [67, 0]
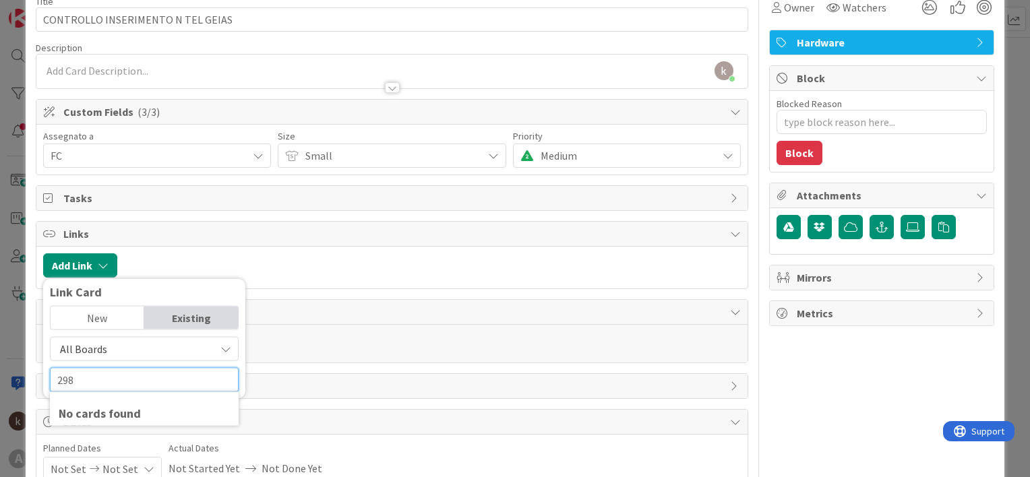
type input "298"
click at [102, 344] on span "All Boards" at bounding box center [83, 349] width 47 height 13
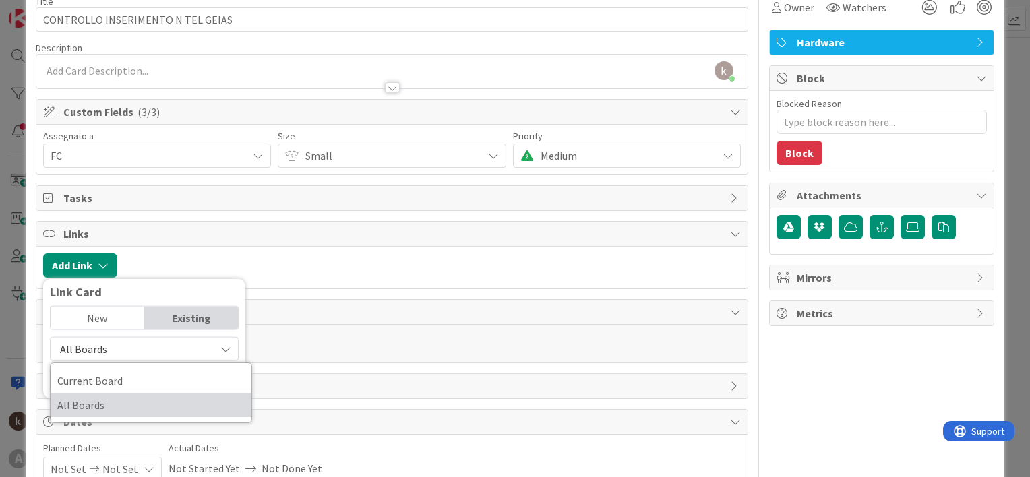
click at [114, 400] on span "All Boards" at bounding box center [150, 405] width 187 height 20
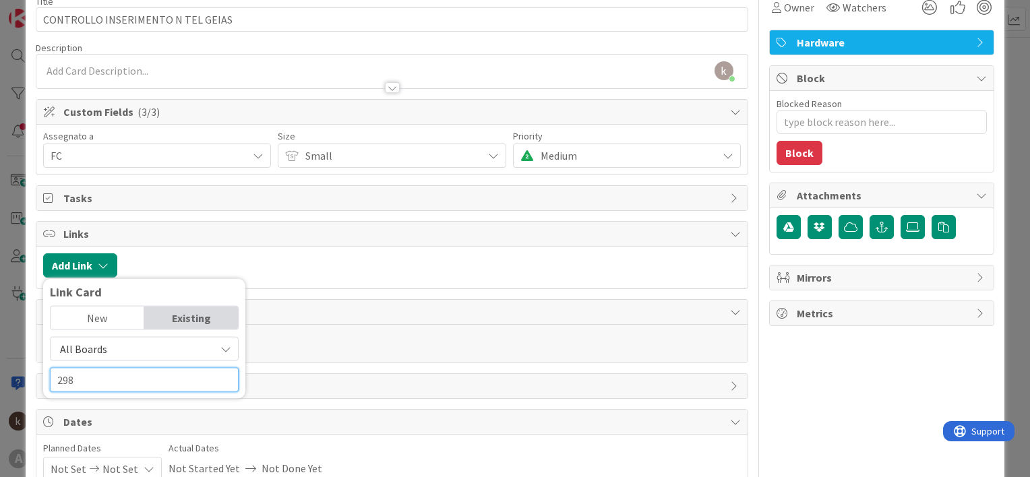
click at [113, 384] on input "298" at bounding box center [144, 380] width 189 height 24
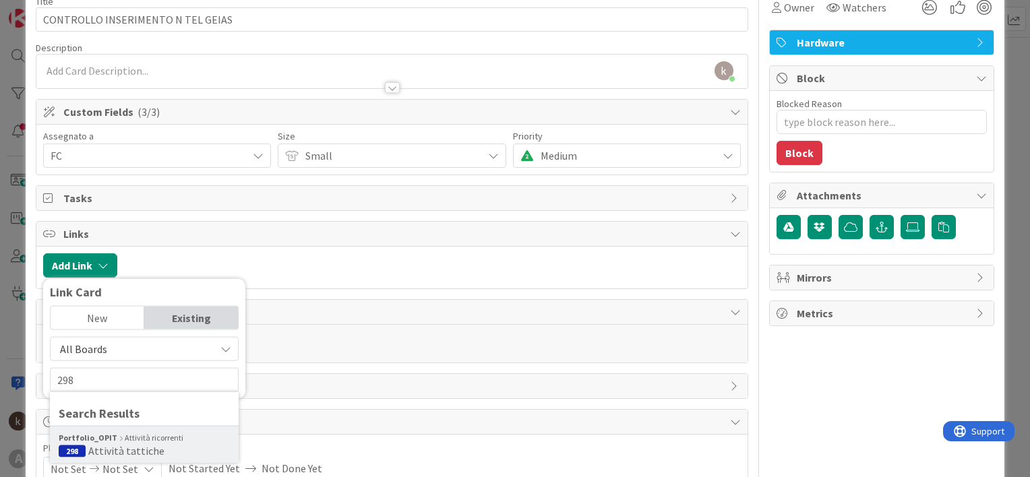
click at [113, 445] on span "Attività tattiche" at bounding box center [126, 450] width 76 height 13
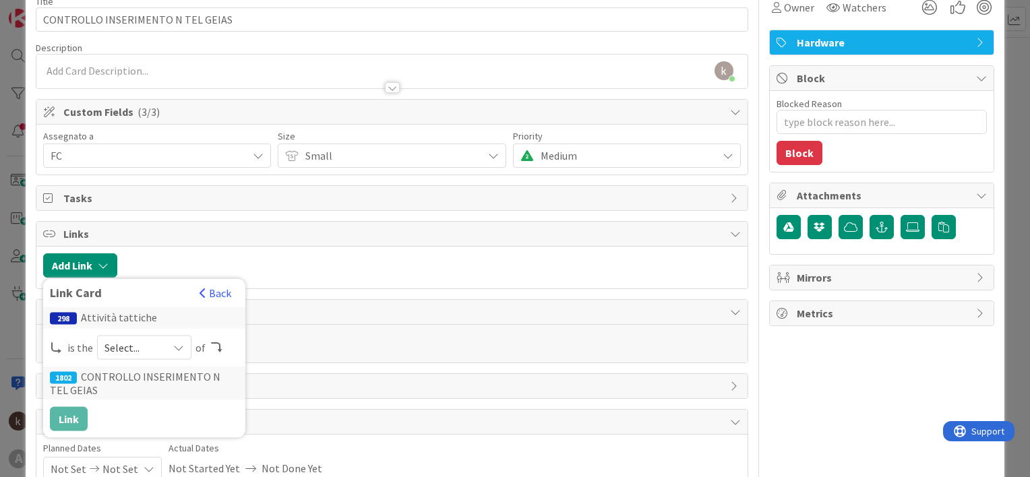
click at [108, 348] on span "Select..." at bounding box center [133, 347] width 57 height 19
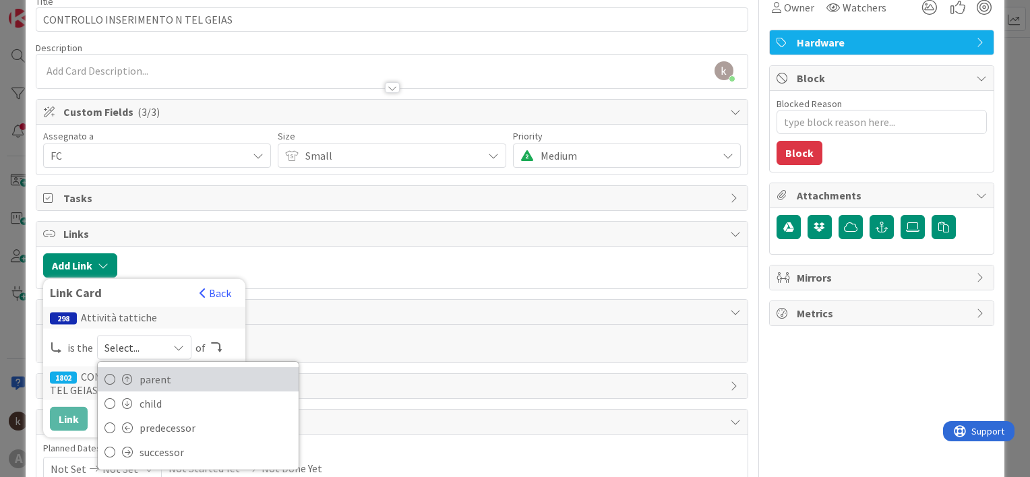
click at [149, 382] on span "parent" at bounding box center [216, 379] width 152 height 20
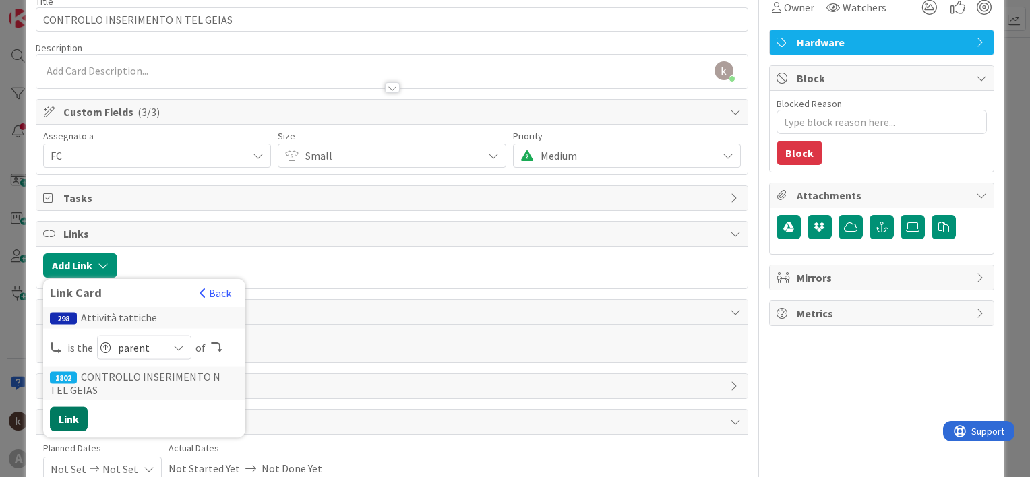
click at [69, 417] on button "Link" at bounding box center [69, 419] width 38 height 24
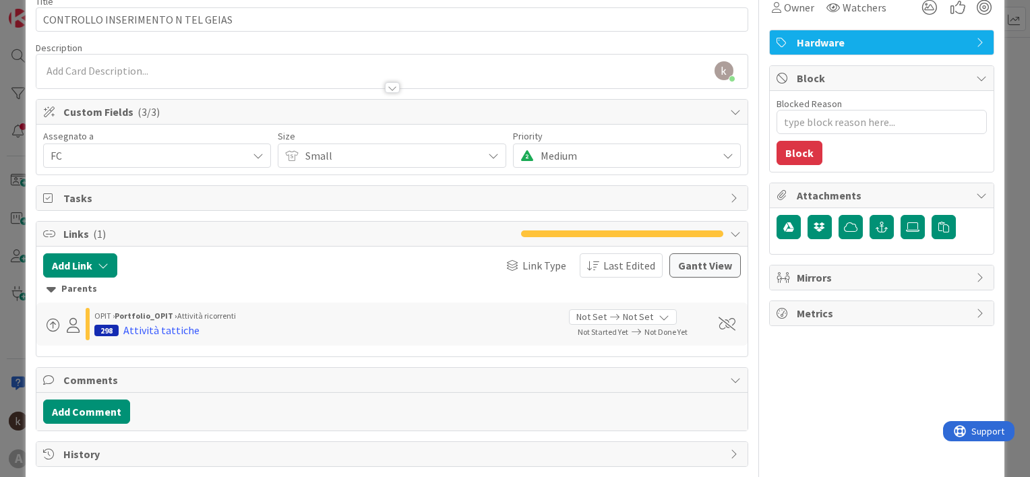
type textarea "x"
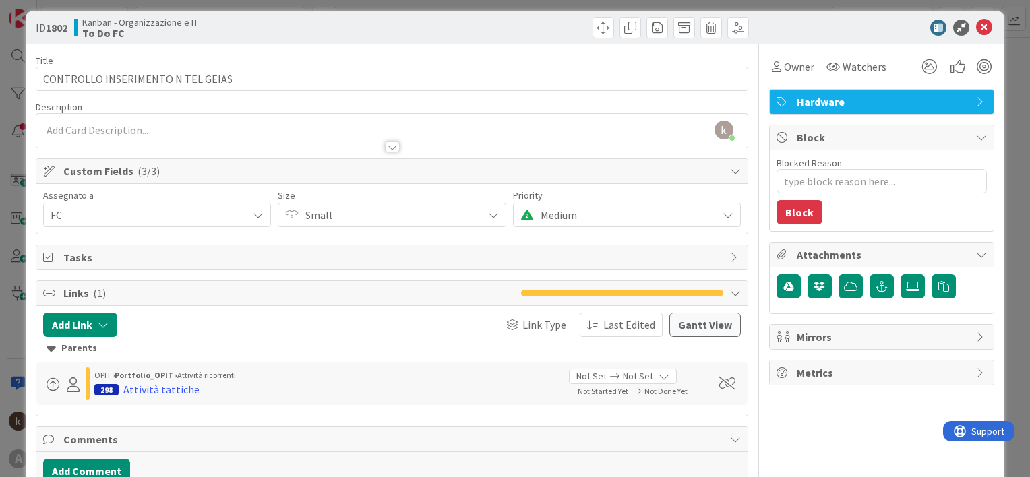
scroll to position [0, 0]
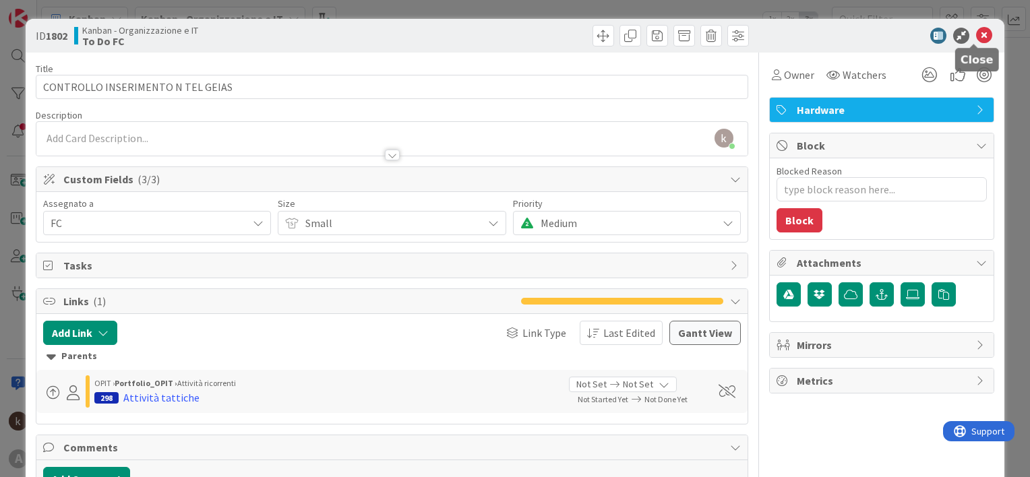
click at [976, 40] on icon at bounding box center [984, 36] width 16 height 16
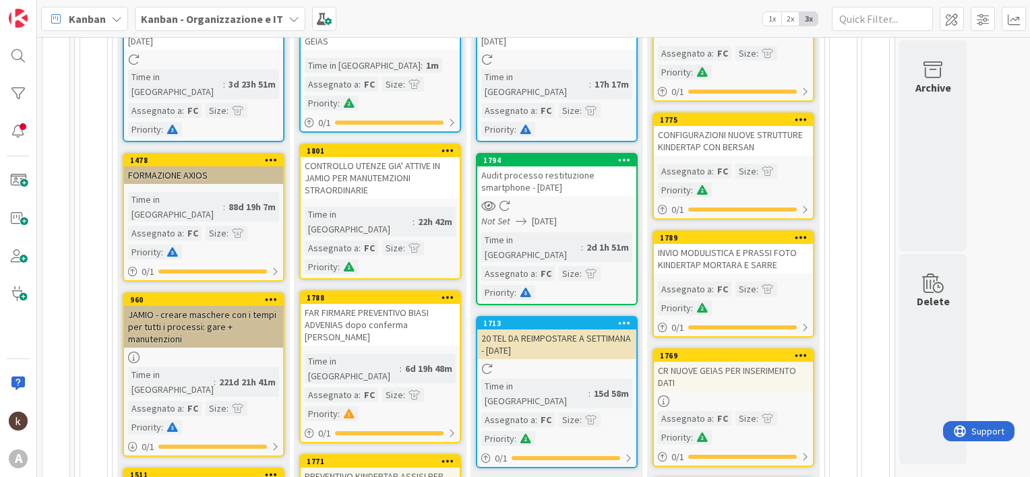
scroll to position [135, 0]
